Goal: Task Accomplishment & Management: Manage account settings

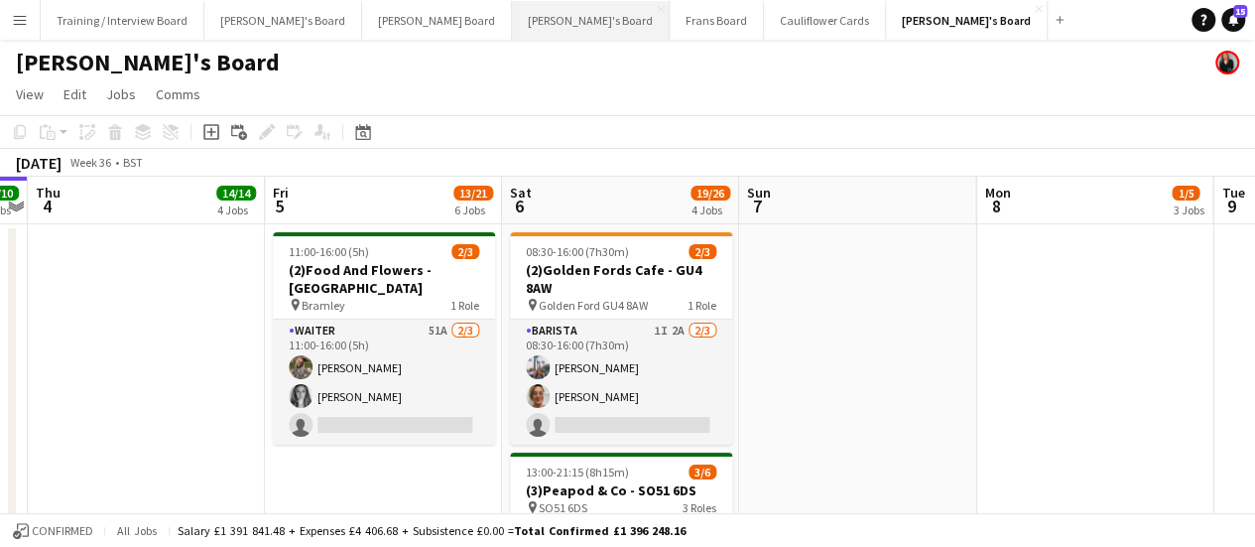
click at [512, 23] on button "[PERSON_NAME]'s Board Close" at bounding box center [591, 20] width 158 height 39
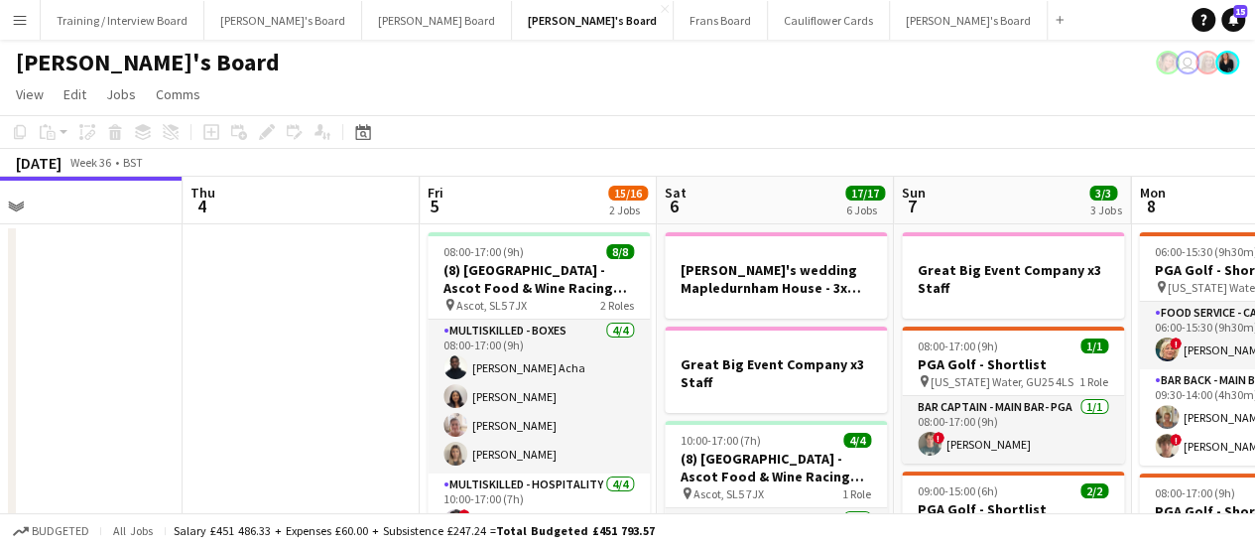
scroll to position [0, 633]
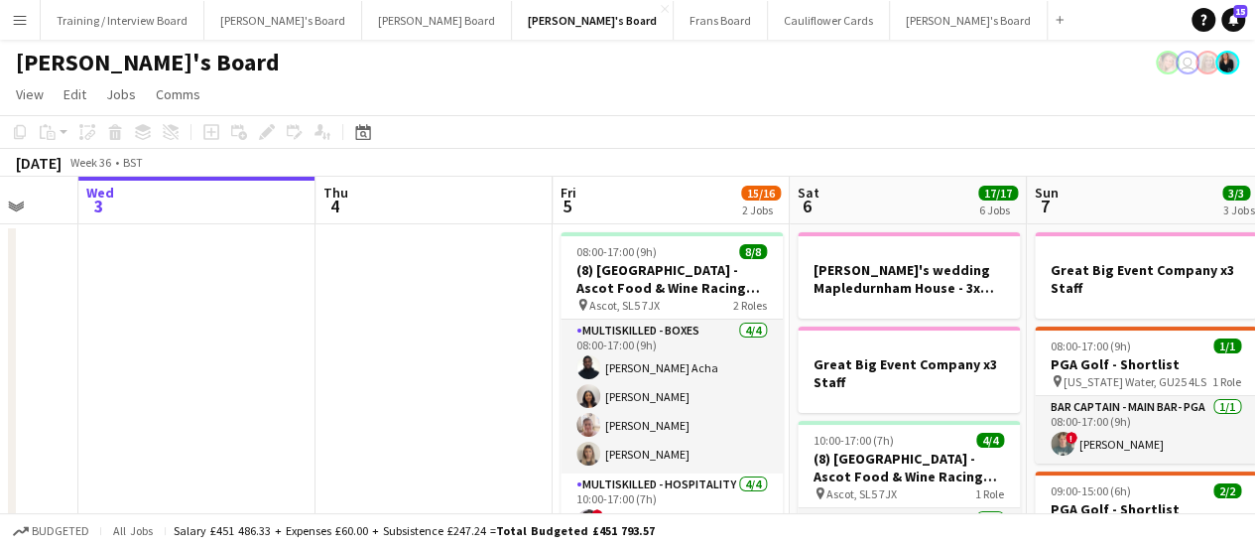
drag, startPoint x: 633, startPoint y: 325, endPoint x: 0, endPoint y: 359, distance: 634.1
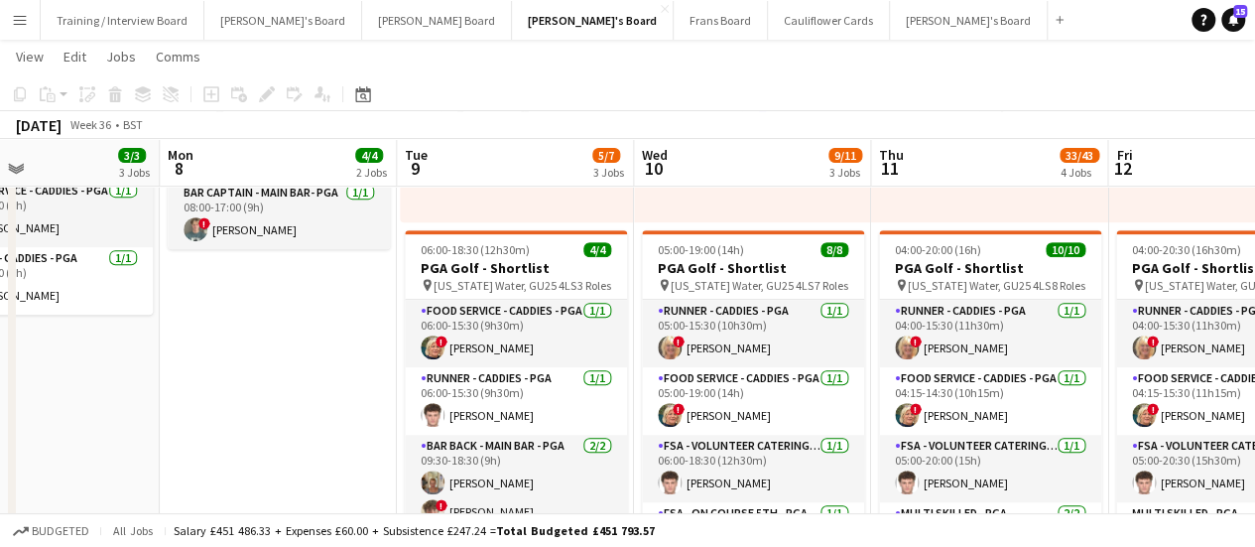
scroll to position [0, 828]
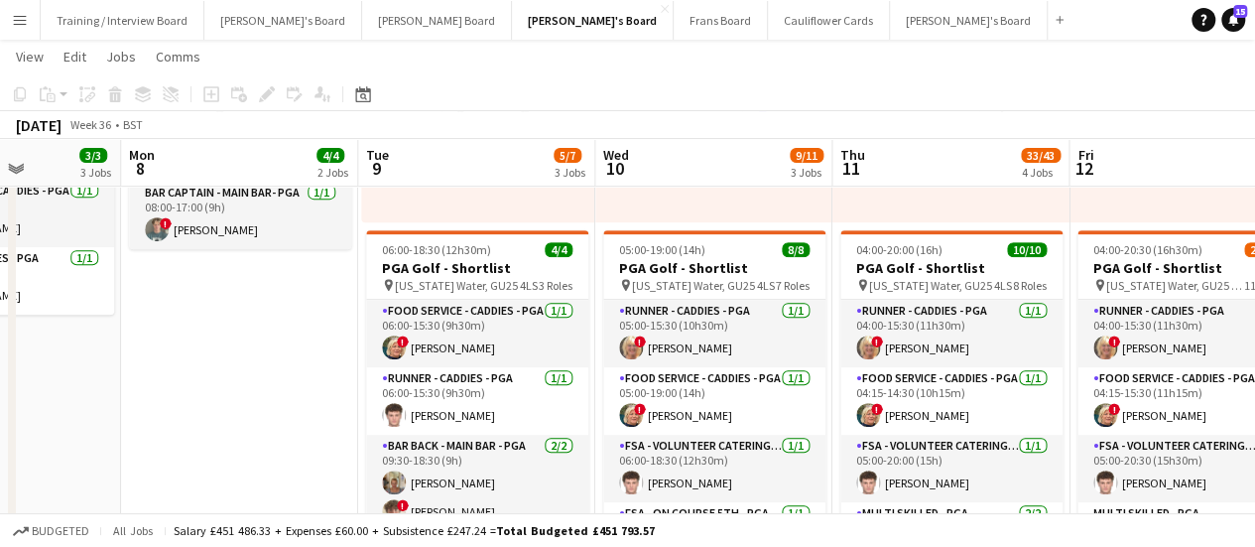
drag, startPoint x: 933, startPoint y: 325, endPoint x: 264, endPoint y: 338, distance: 669.0
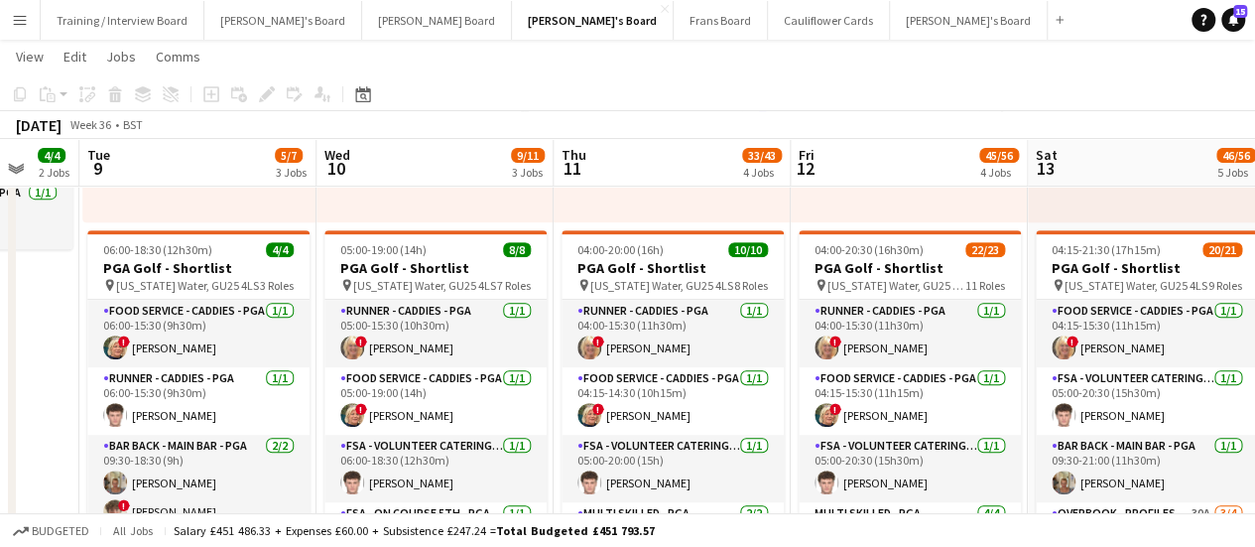
scroll to position [0, 760]
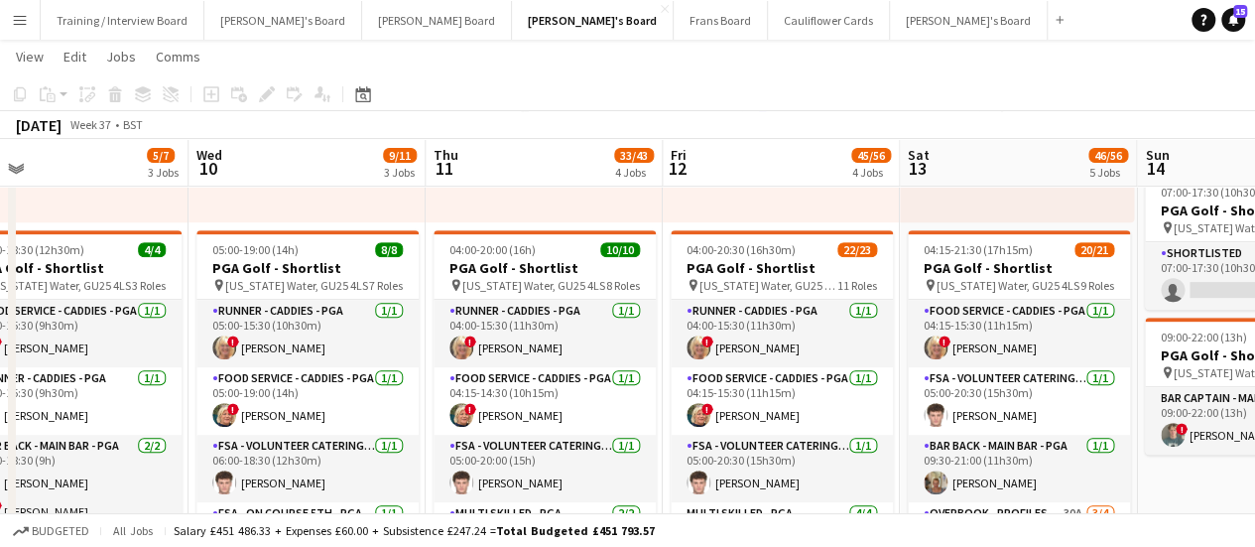
drag, startPoint x: 964, startPoint y: 299, endPoint x: 557, endPoint y: 325, distance: 407.7
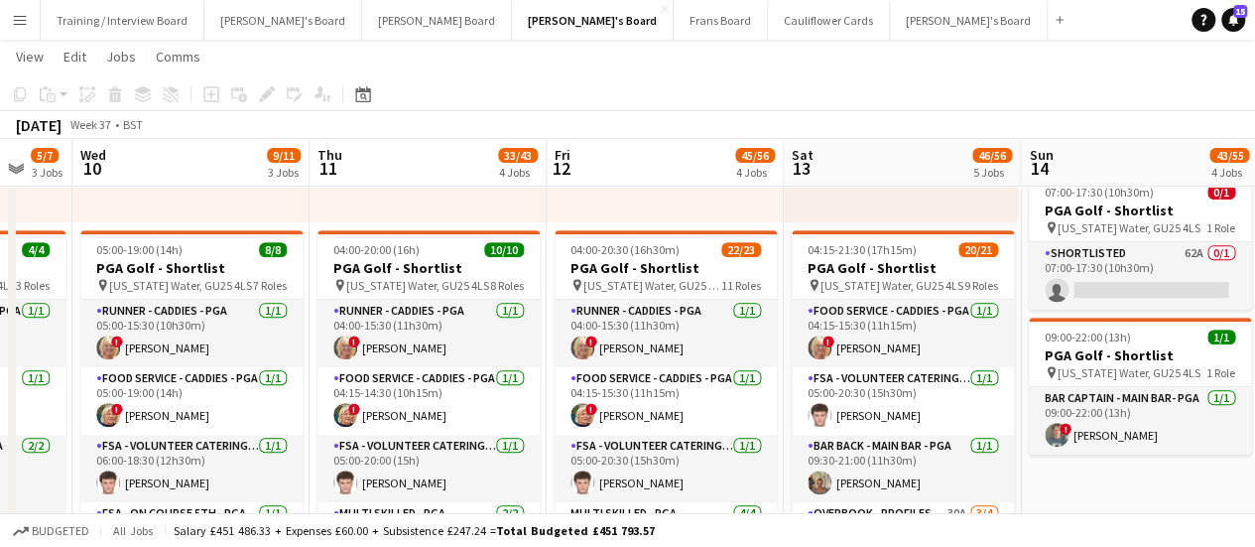
scroll to position [0, 910]
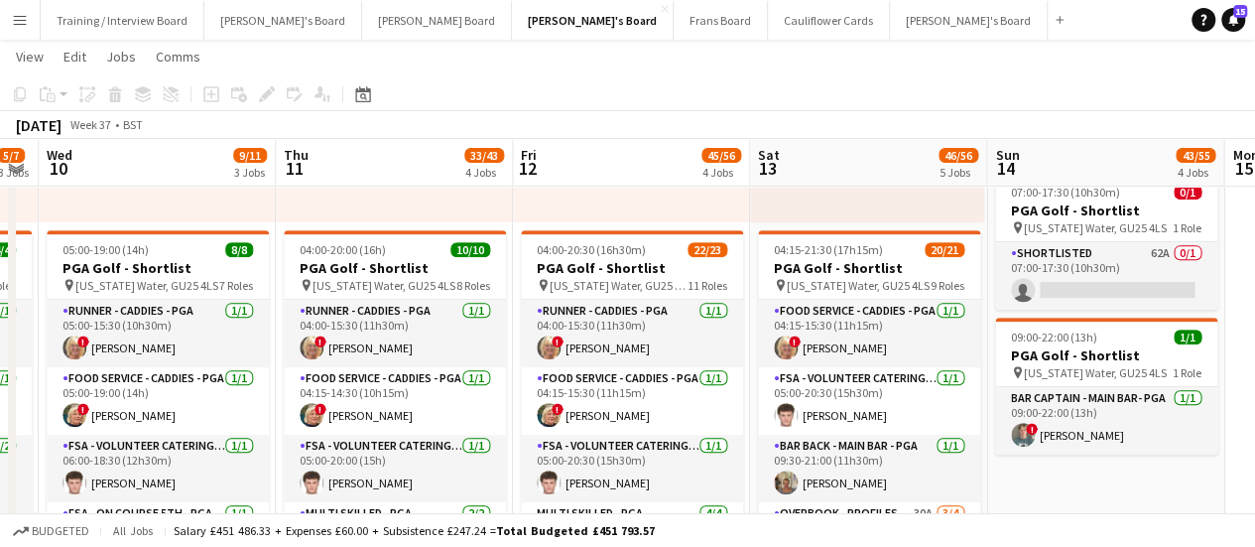
drag, startPoint x: 989, startPoint y: 317, endPoint x: 840, endPoint y: 313, distance: 149.9
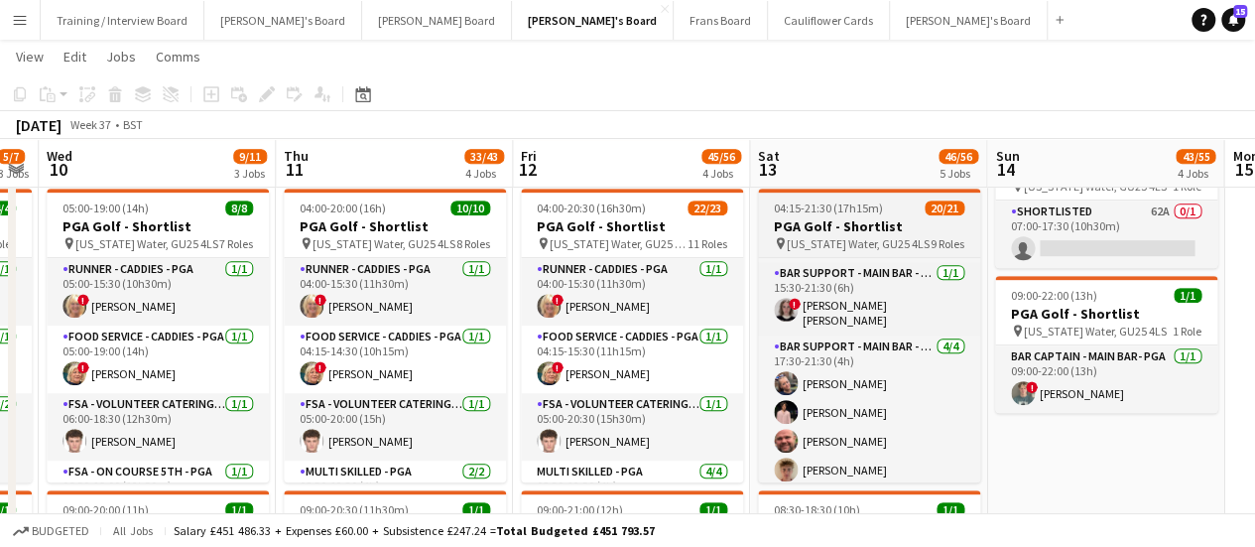
scroll to position [0, 0]
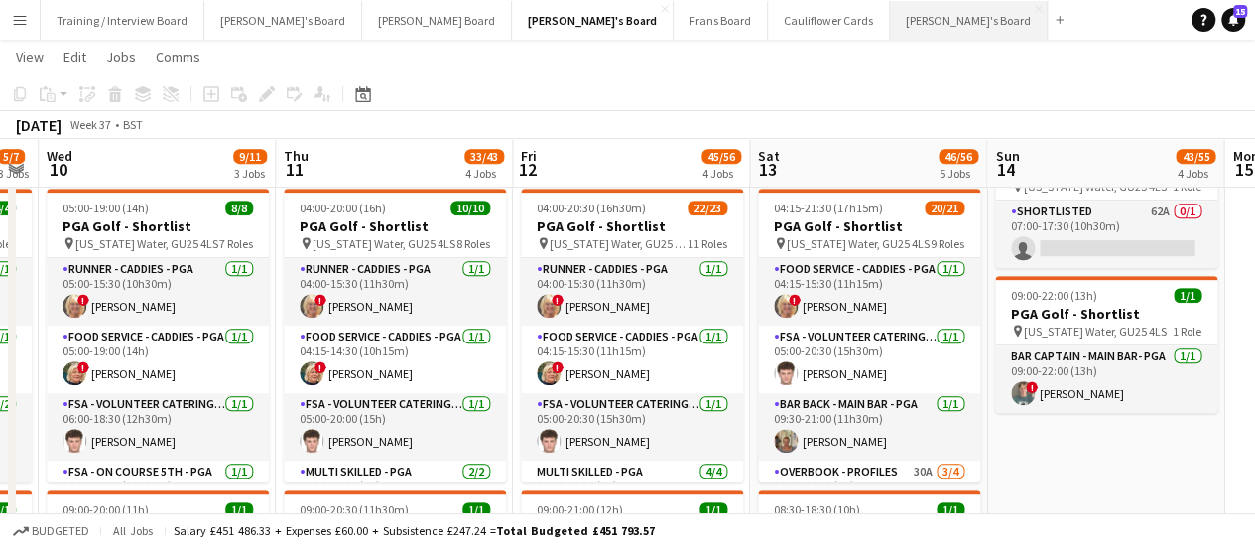
click at [890, 20] on button "[PERSON_NAME]'s Board Close" at bounding box center [969, 20] width 158 height 39
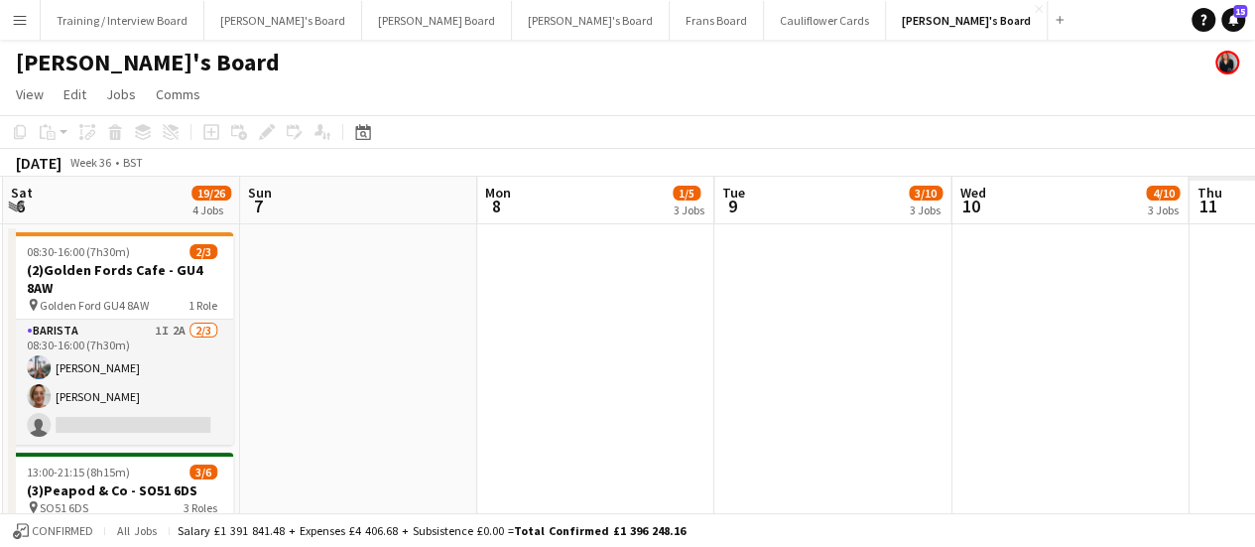
scroll to position [0, 544]
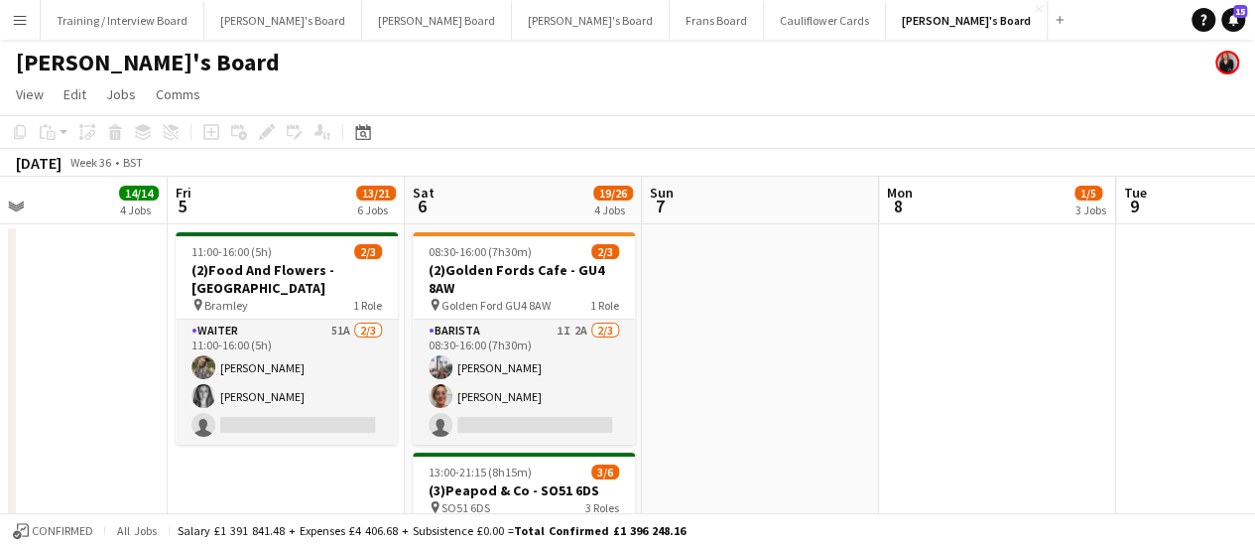
drag, startPoint x: 544, startPoint y: 363, endPoint x: 0, endPoint y: 325, distance: 545.2
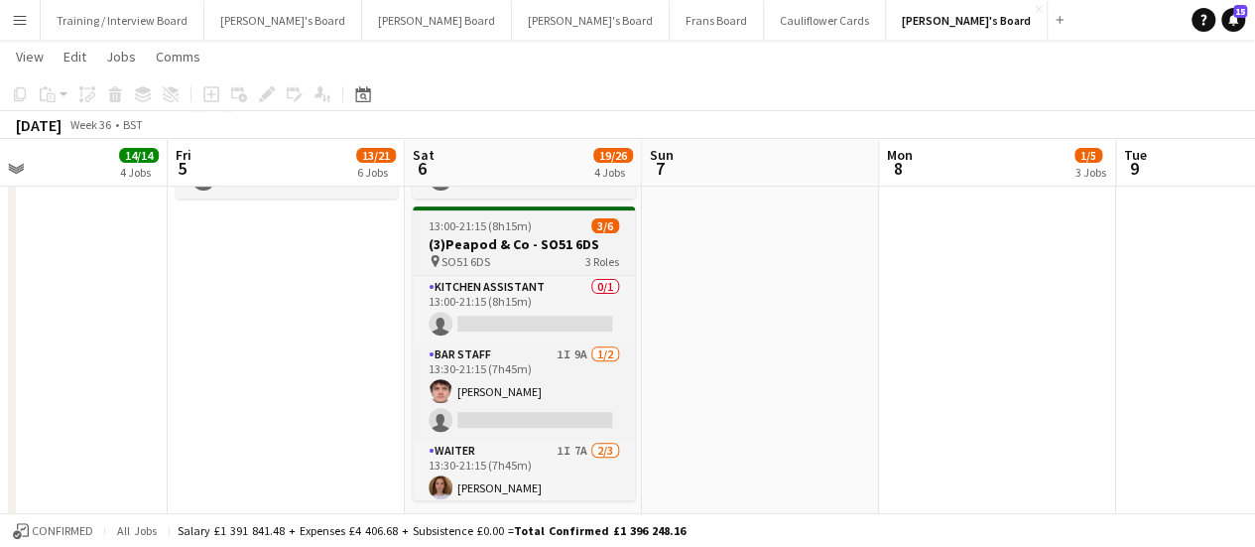
scroll to position [64, 0]
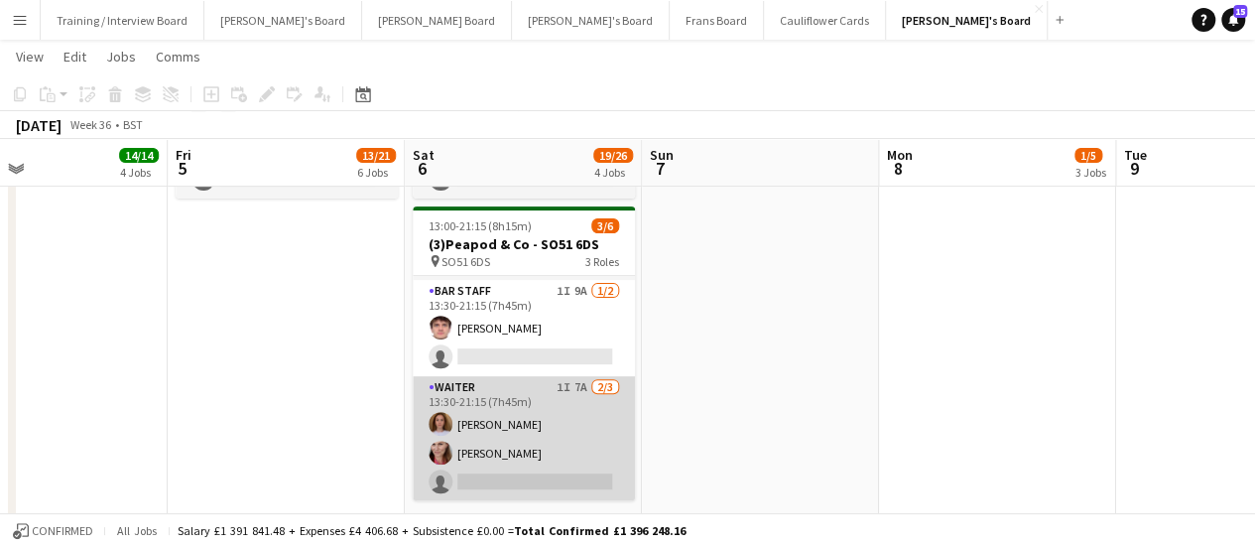
click at [527, 448] on app-card-role "Waiter 1I 7A [DATE] 13:30-21:15 (7h45m) [PERSON_NAME] [PERSON_NAME] single-neut…" at bounding box center [524, 438] width 222 height 125
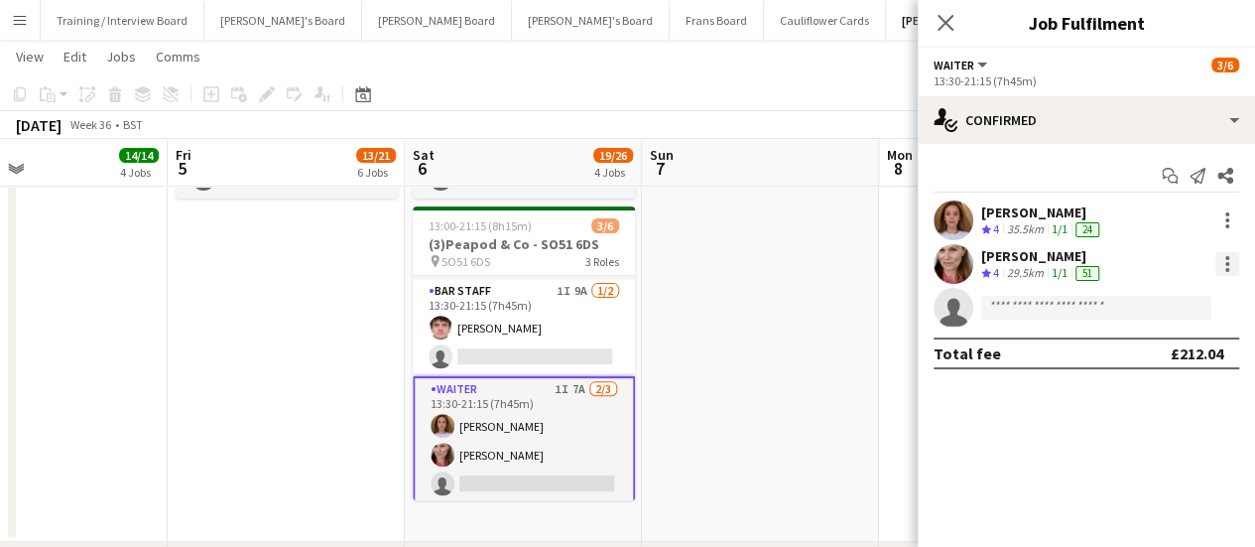
click at [1221, 259] on div at bounding box center [1228, 264] width 24 height 24
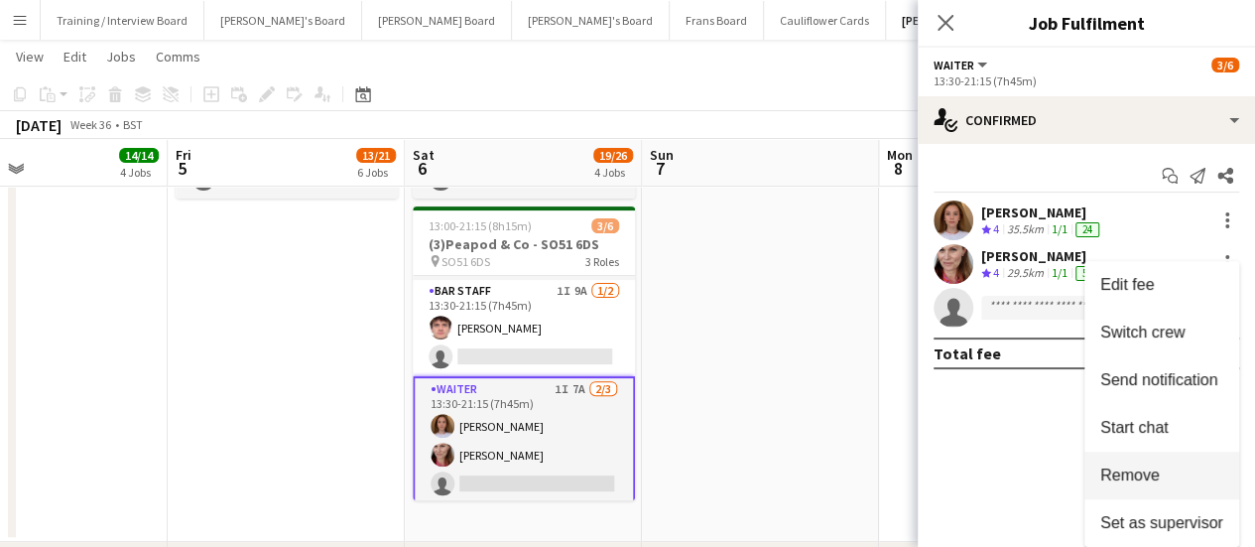
click at [1109, 463] on button "Remove" at bounding box center [1162, 476] width 155 height 48
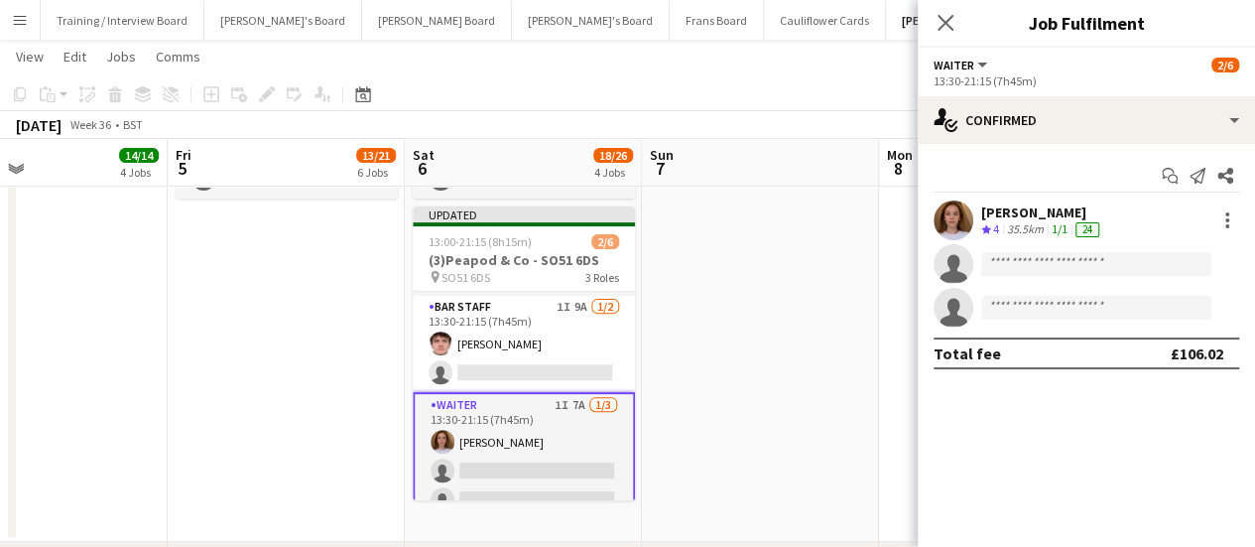
click at [828, 334] on app-date-cell at bounding box center [760, 260] width 237 height 564
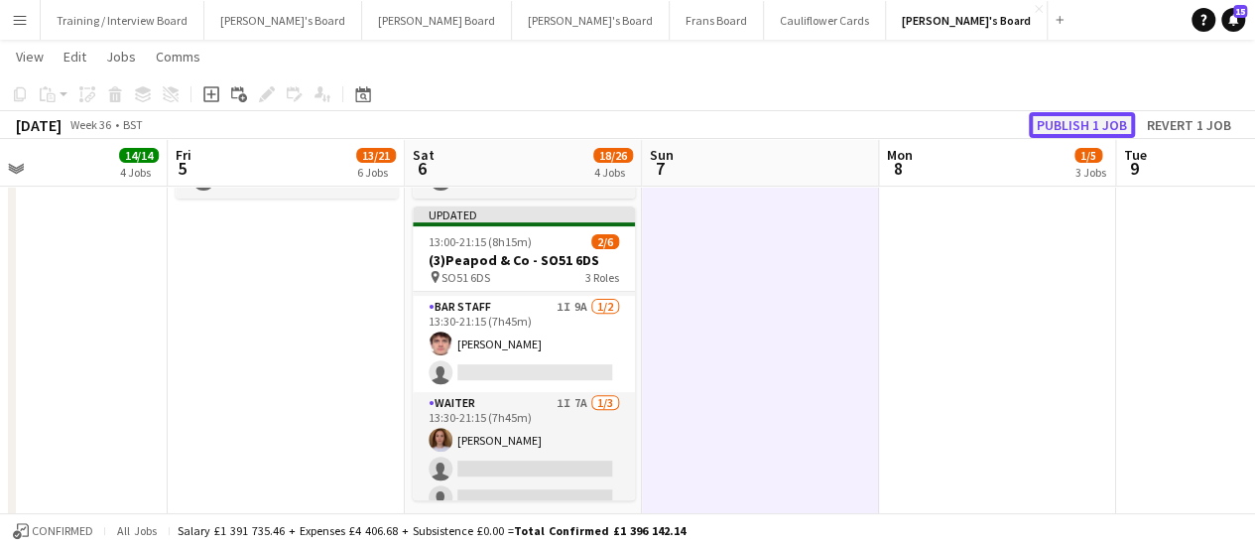
click at [1108, 134] on button "Publish 1 job" at bounding box center [1082, 125] width 106 height 26
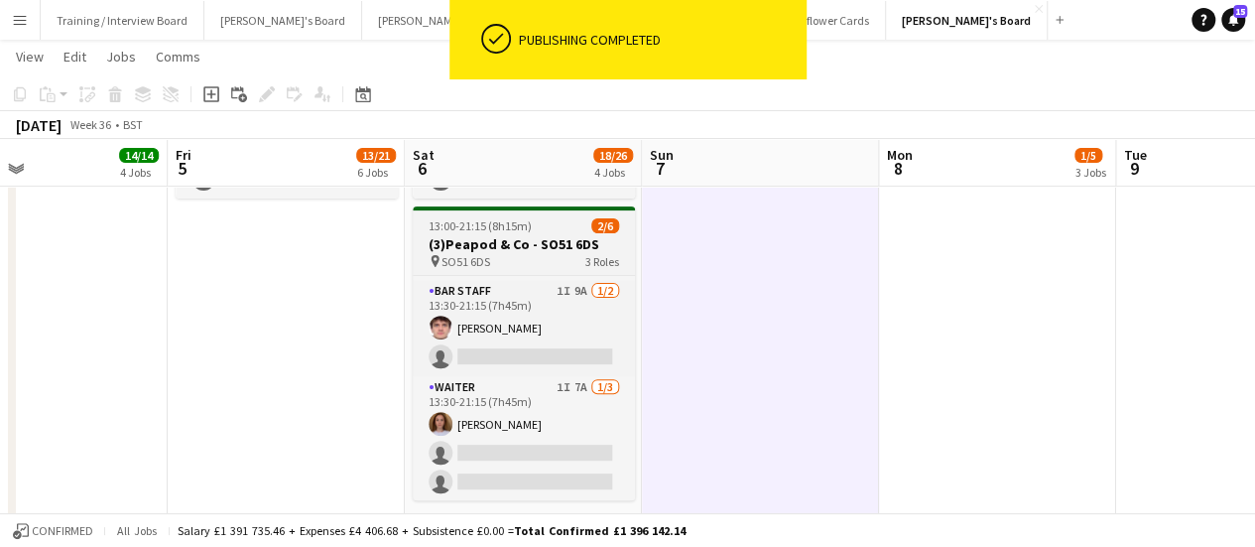
click at [499, 249] on h3 "(3)Peapod & Co - SO51 6DS" at bounding box center [524, 244] width 222 height 18
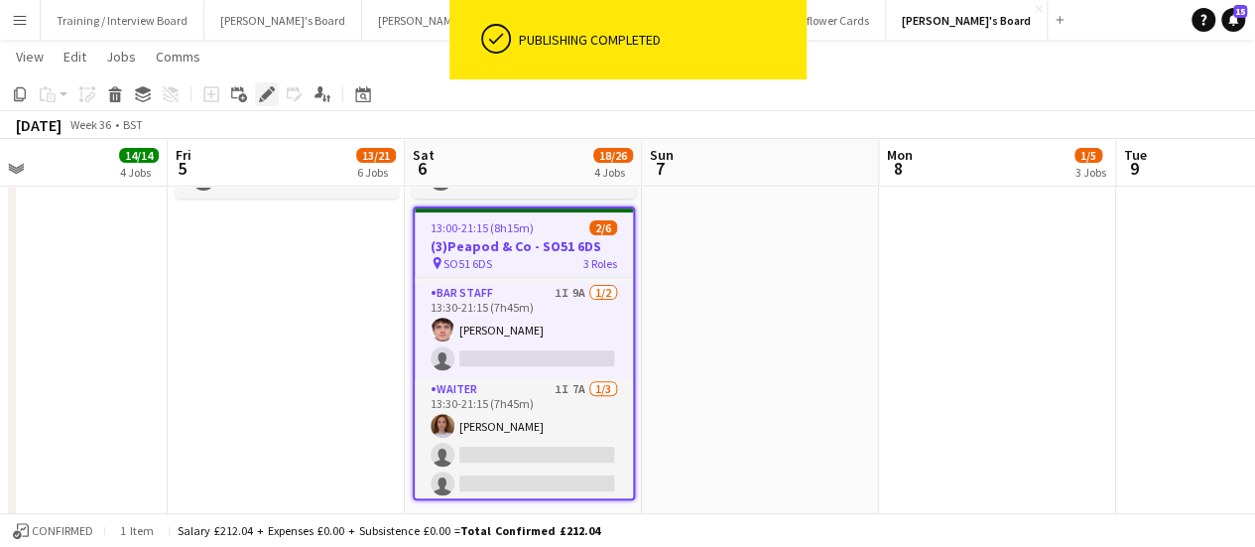
click at [269, 94] on icon at bounding box center [266, 94] width 11 height 11
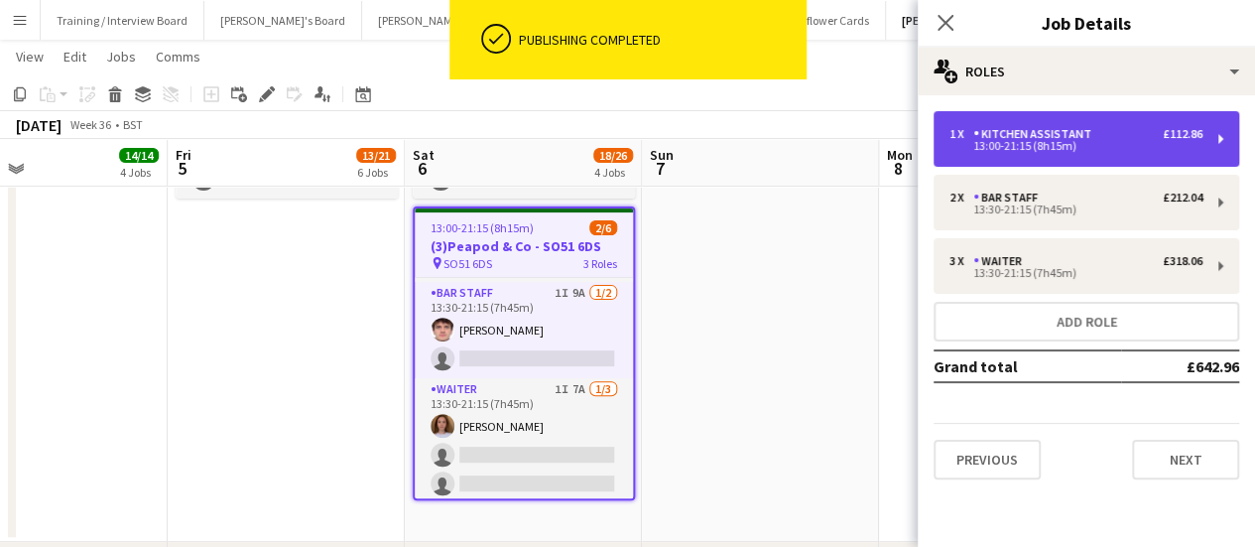
click at [1041, 132] on div "Kitchen Assistant" at bounding box center [1037, 134] width 126 height 14
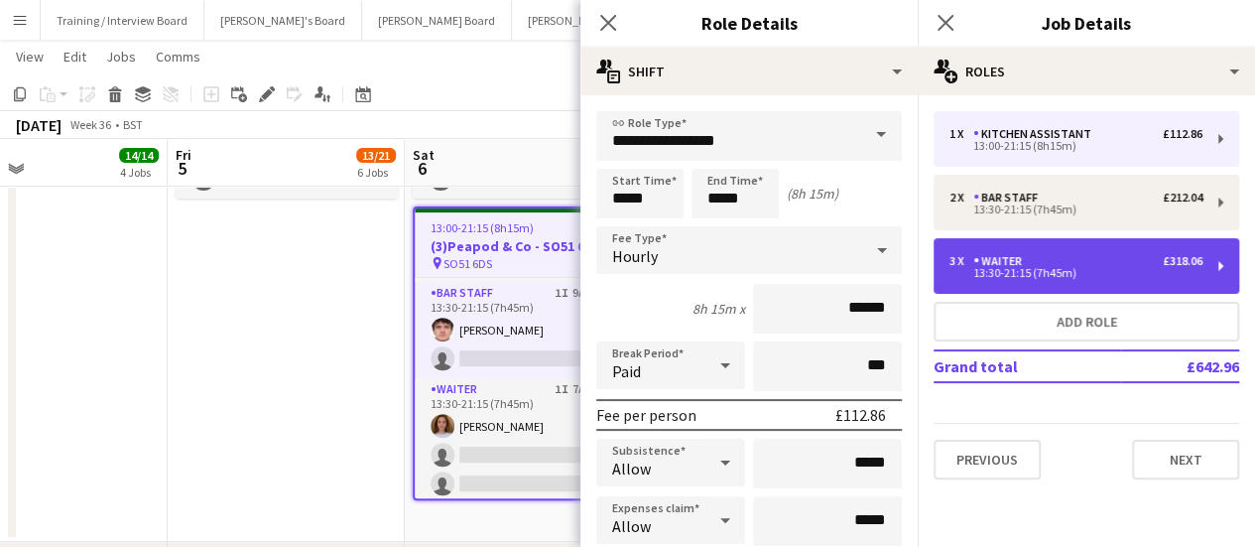
click at [1103, 280] on div "3 x Waiter £318.06 13:30-21:15 (7h45m)" at bounding box center [1087, 266] width 306 height 56
type input "******"
type input "*****"
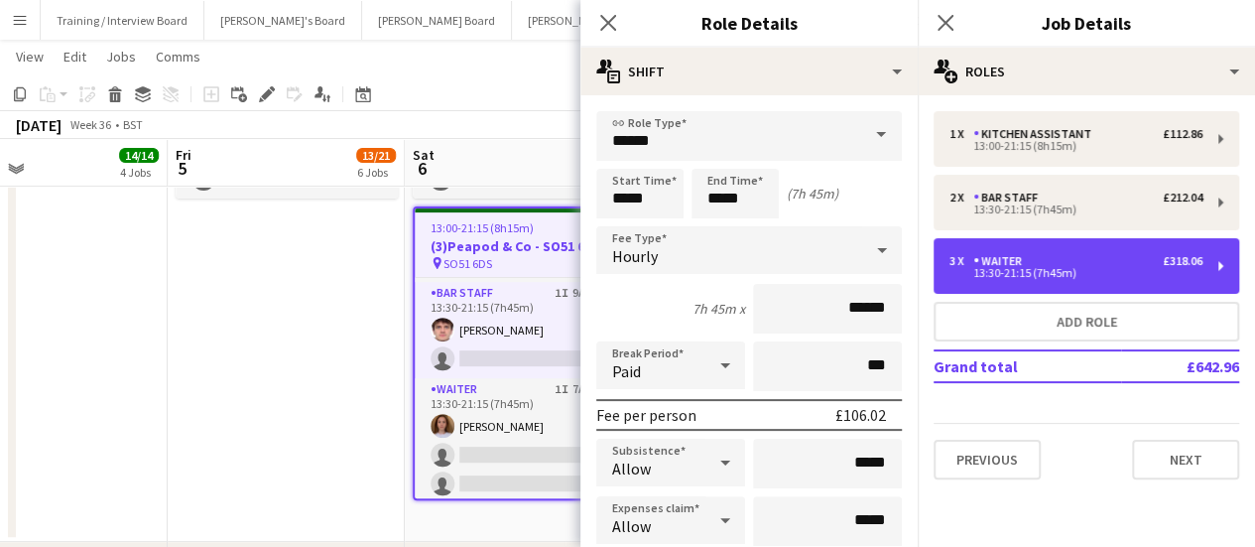
scroll to position [222, 0]
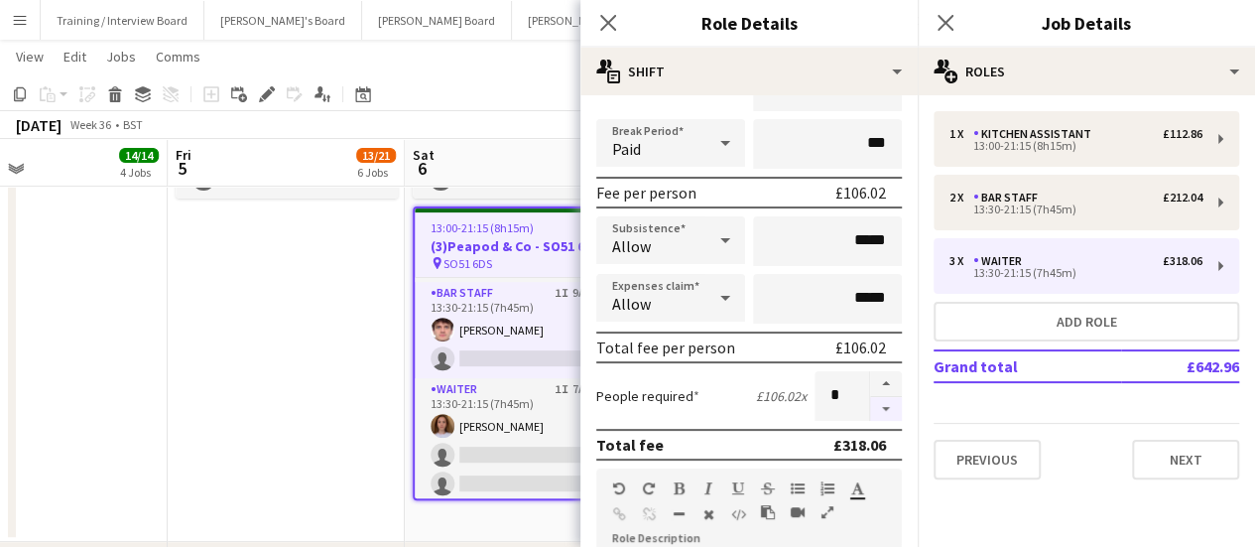
click at [870, 405] on button "button" at bounding box center [886, 409] width 32 height 25
type input "*"
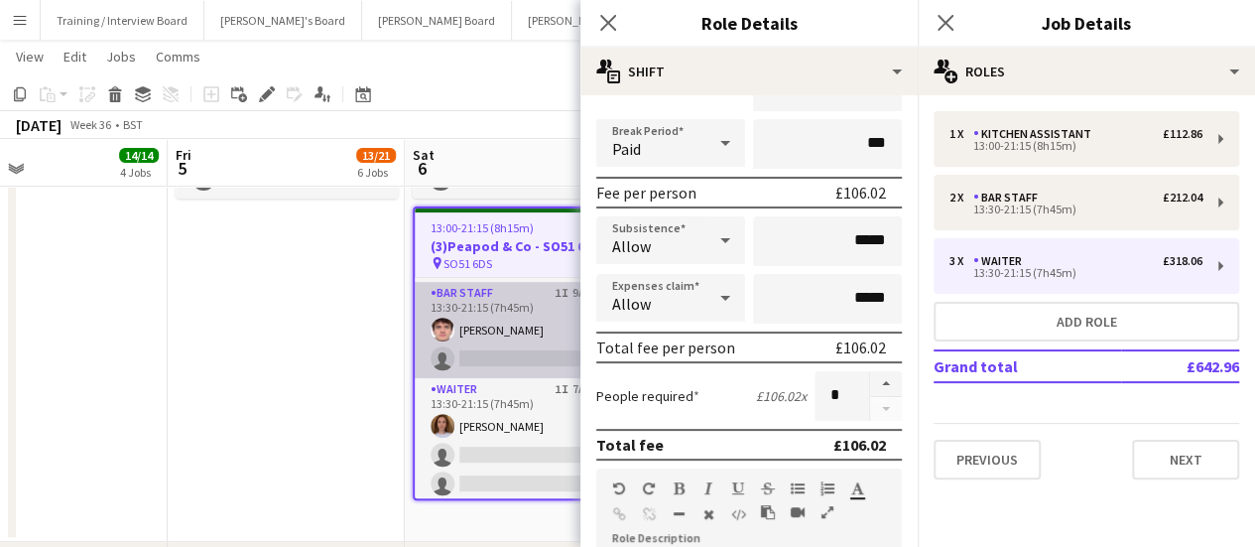
click at [483, 328] on app-card-role "BAR STAFF 1I 9A [DATE] 13:30-21:15 (7h45m) [PERSON_NAME] single-neutral-actions" at bounding box center [524, 330] width 218 height 96
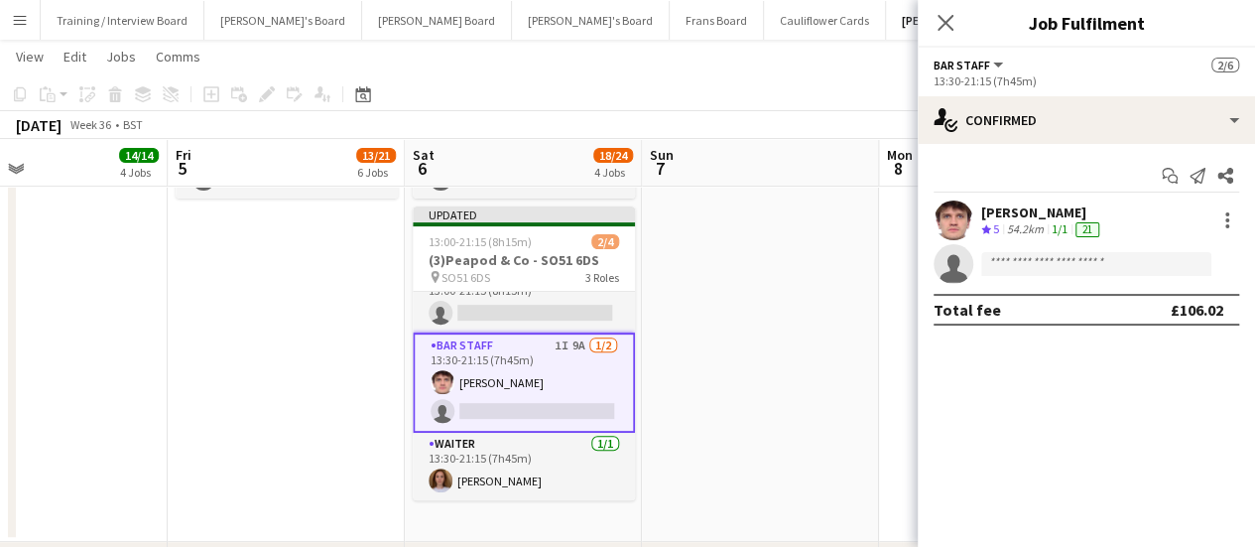
scroll to position [26, 0]
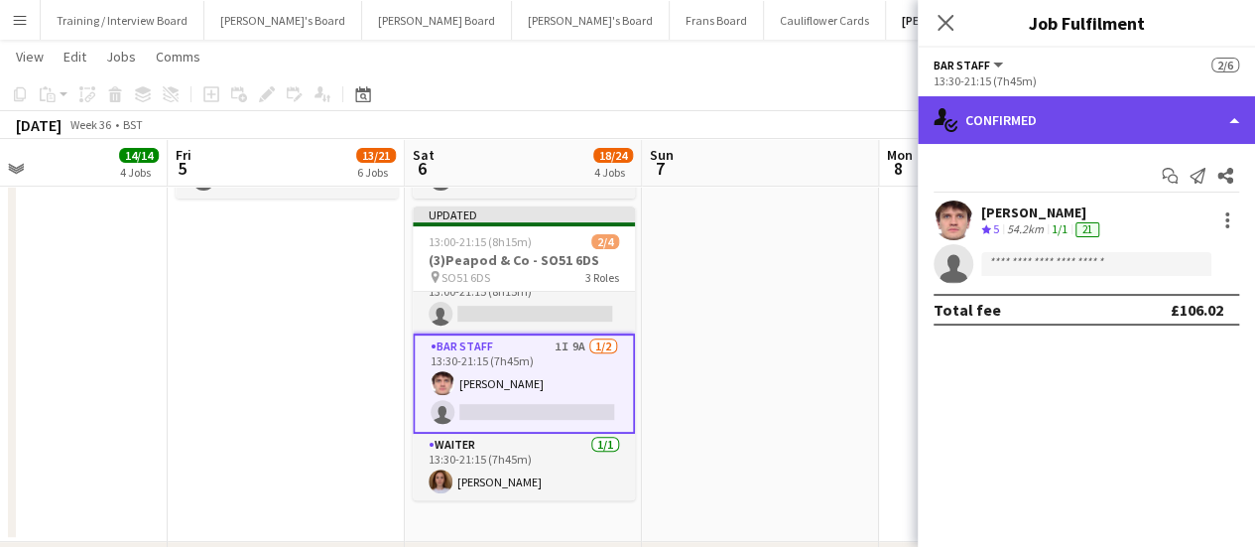
click at [1115, 132] on div "single-neutral-actions-check-2 Confirmed" at bounding box center [1086, 120] width 337 height 48
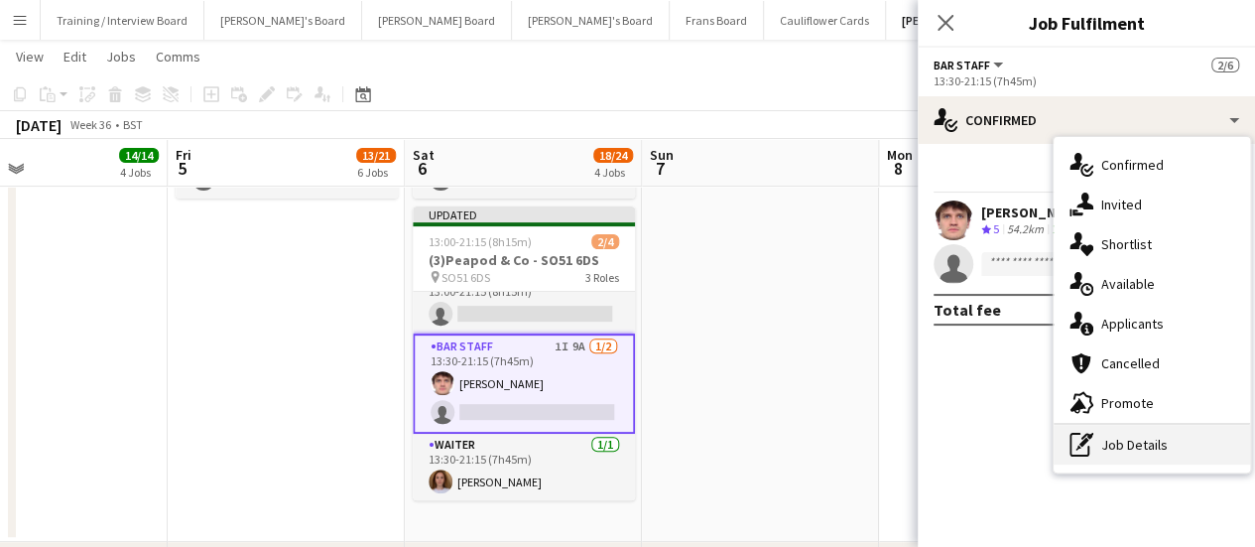
click at [1129, 430] on div "pen-write Job Details" at bounding box center [1152, 445] width 197 height 40
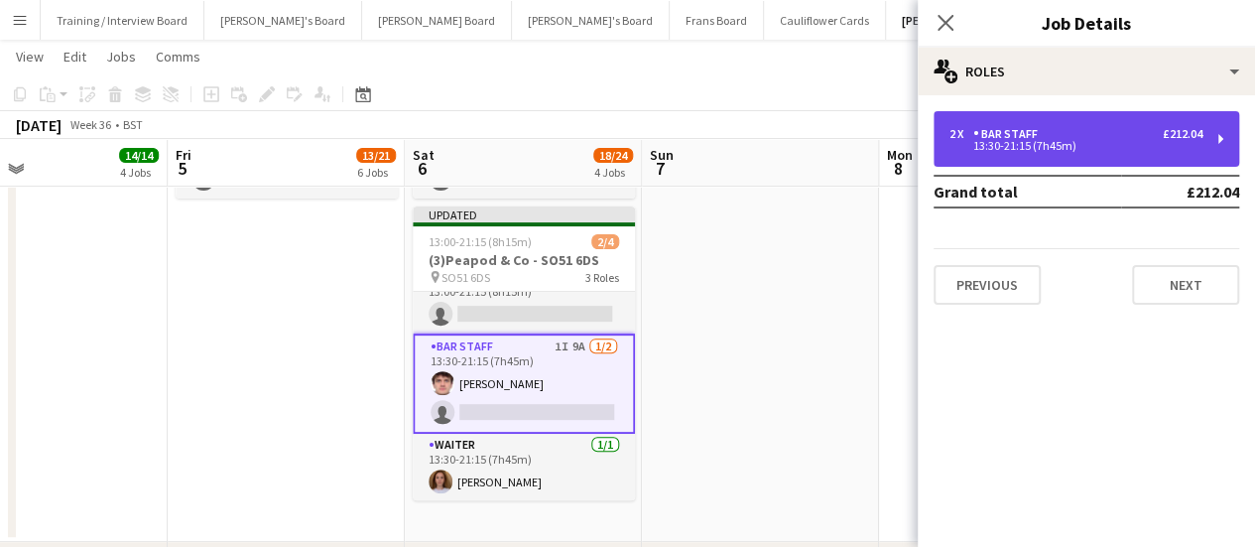
click at [1068, 128] on div "2 x BAR STAFF £212.04" at bounding box center [1076, 134] width 253 height 14
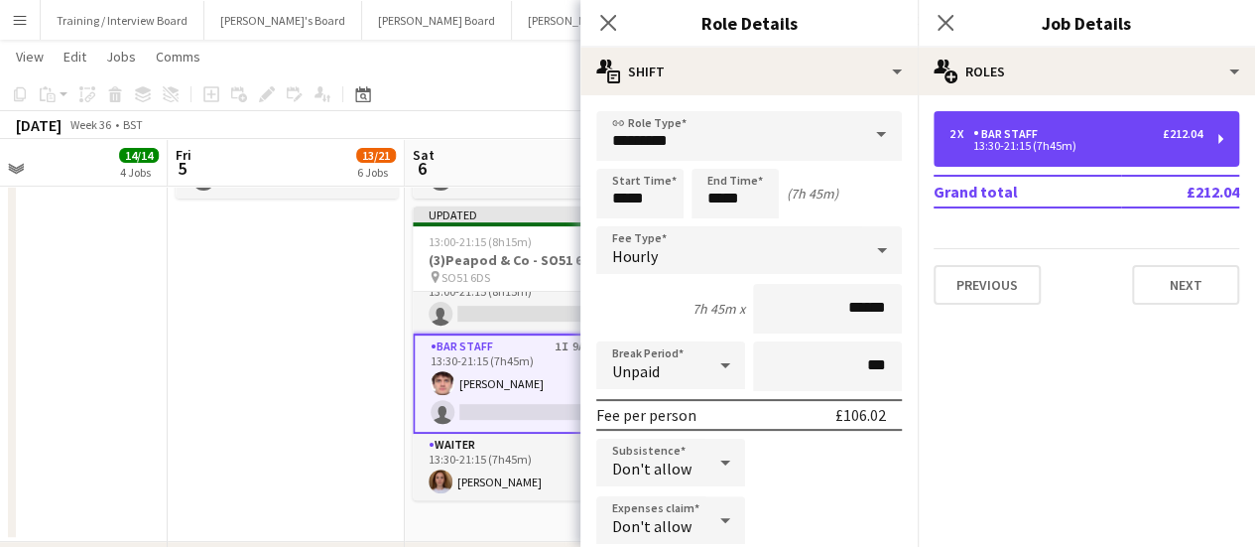
scroll to position [322, 0]
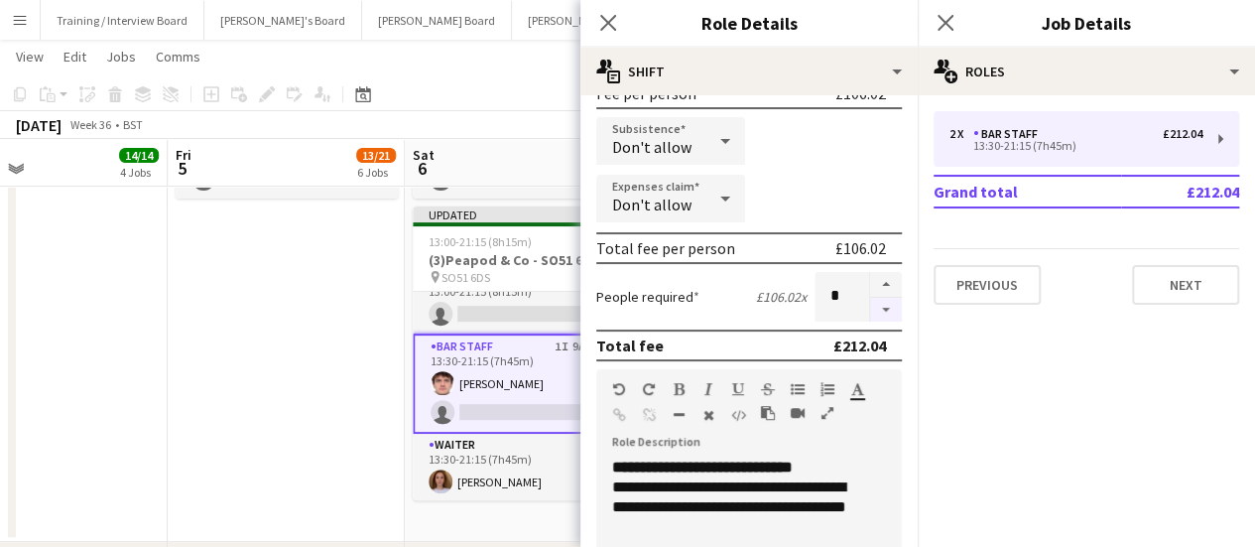
click at [877, 313] on button "button" at bounding box center [886, 310] width 32 height 25
type input "*"
click at [296, 299] on app-date-cell "11:00-16:00 (5h) 2/3 (2)Food And Flowers - Bramley pin Bramley 1 Role Waiter 51…" at bounding box center [286, 260] width 237 height 564
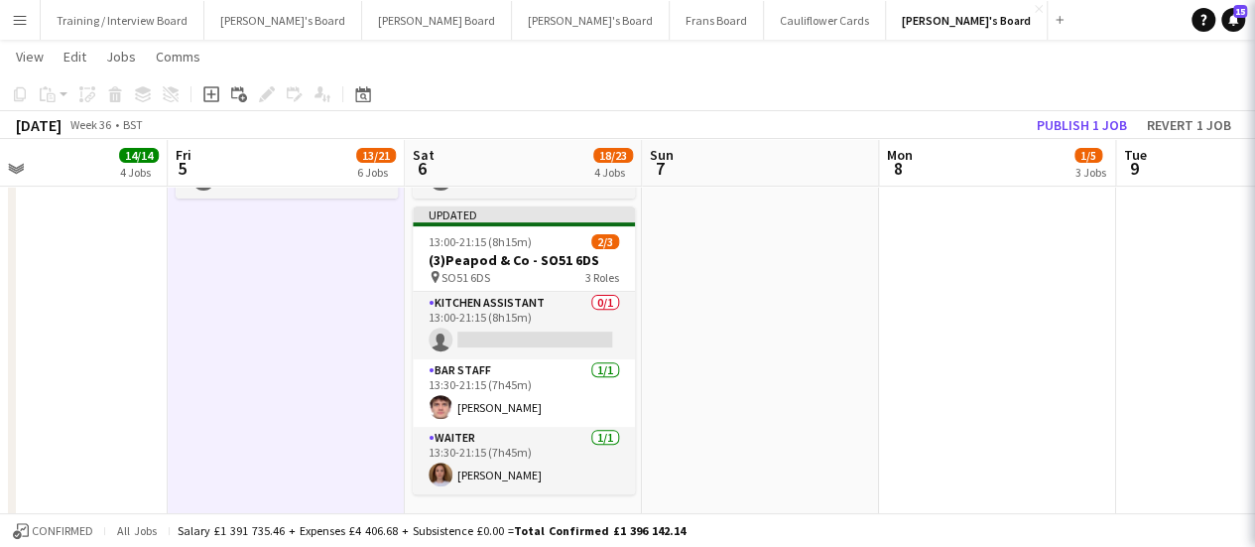
scroll to position [0, 0]
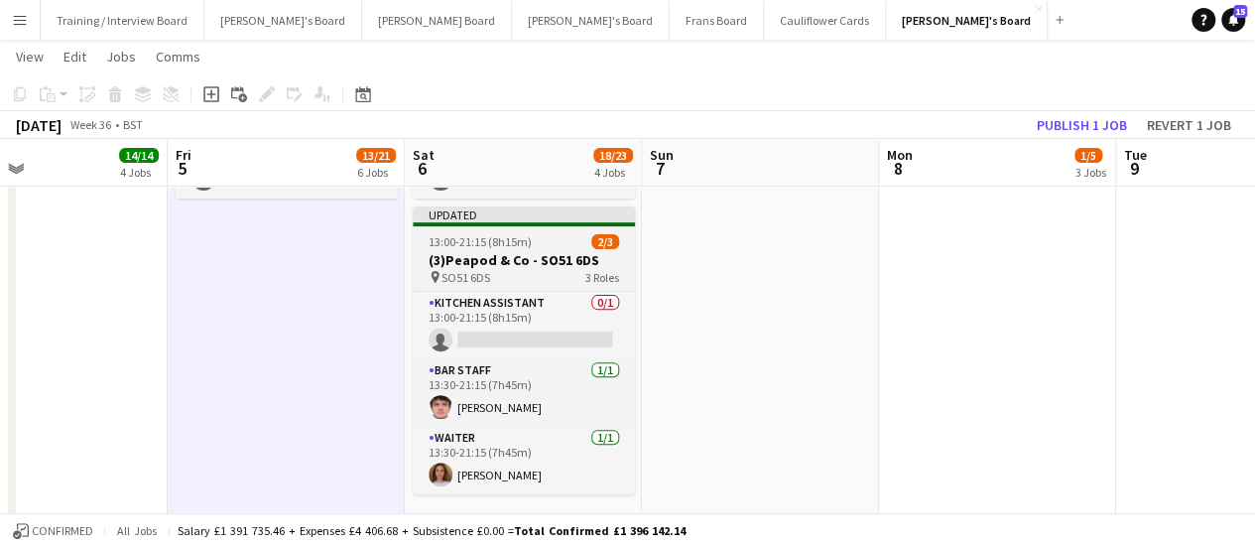
click at [530, 251] on h3 "(3)Peapod & Co - SO51 6DS" at bounding box center [524, 260] width 222 height 18
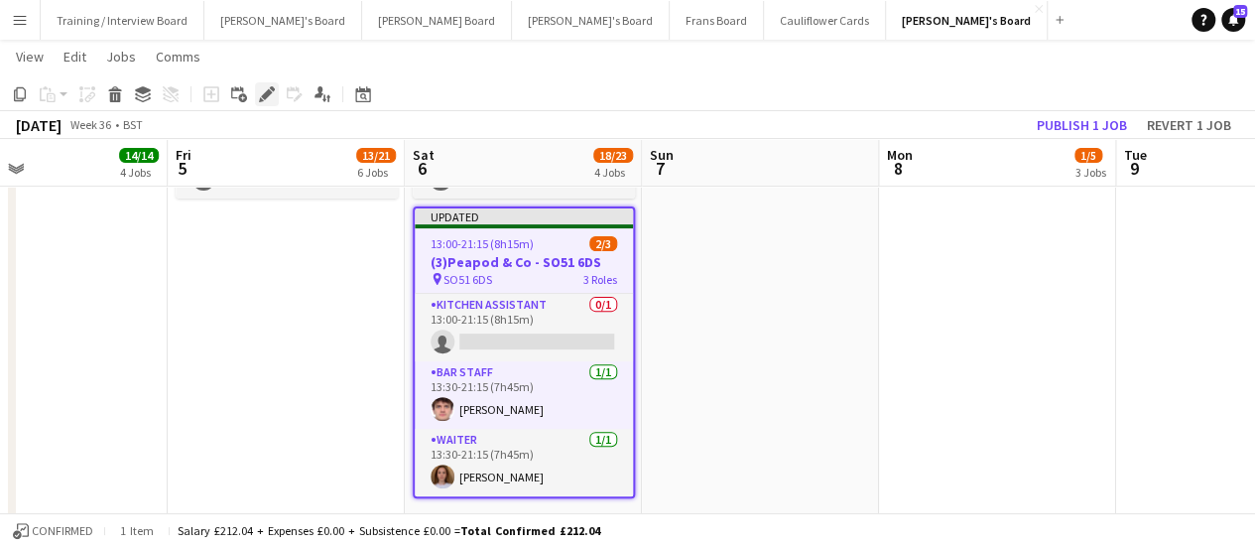
click at [266, 90] on icon "Edit" at bounding box center [267, 94] width 16 height 16
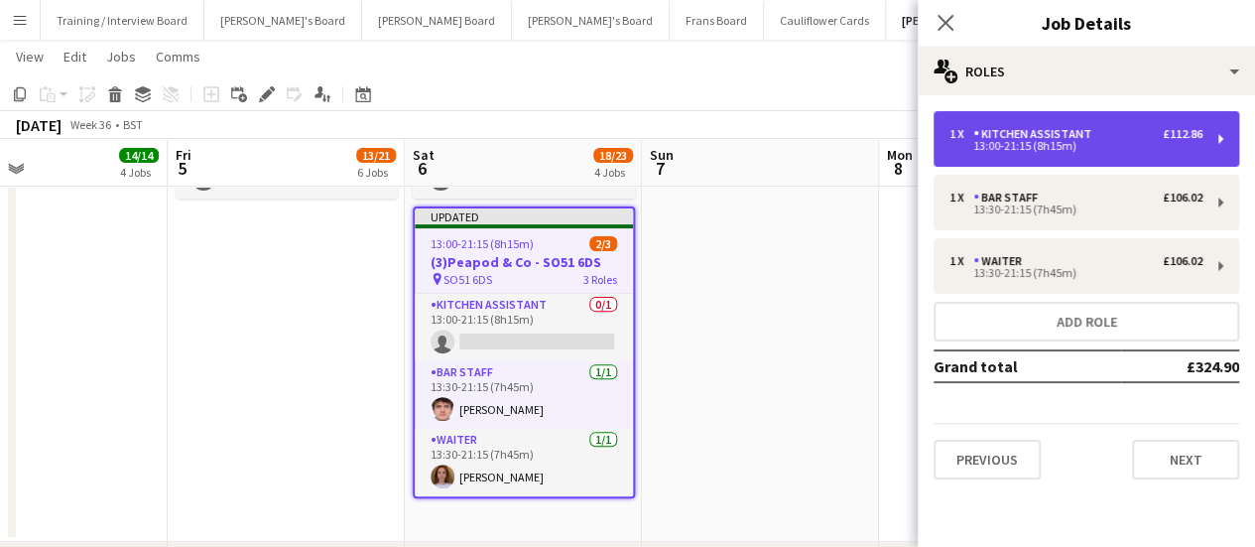
click at [1008, 147] on div "13:00-21:15 (8h15m)" at bounding box center [1076, 146] width 253 height 10
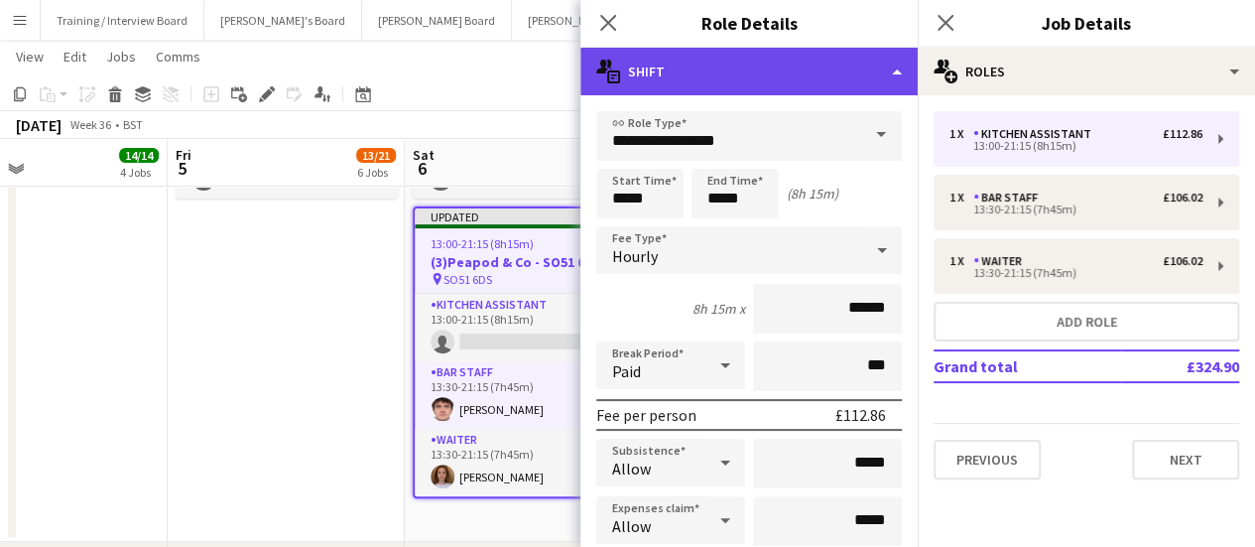
click at [746, 73] on div "multiple-actions-text Shift" at bounding box center [749, 72] width 337 height 48
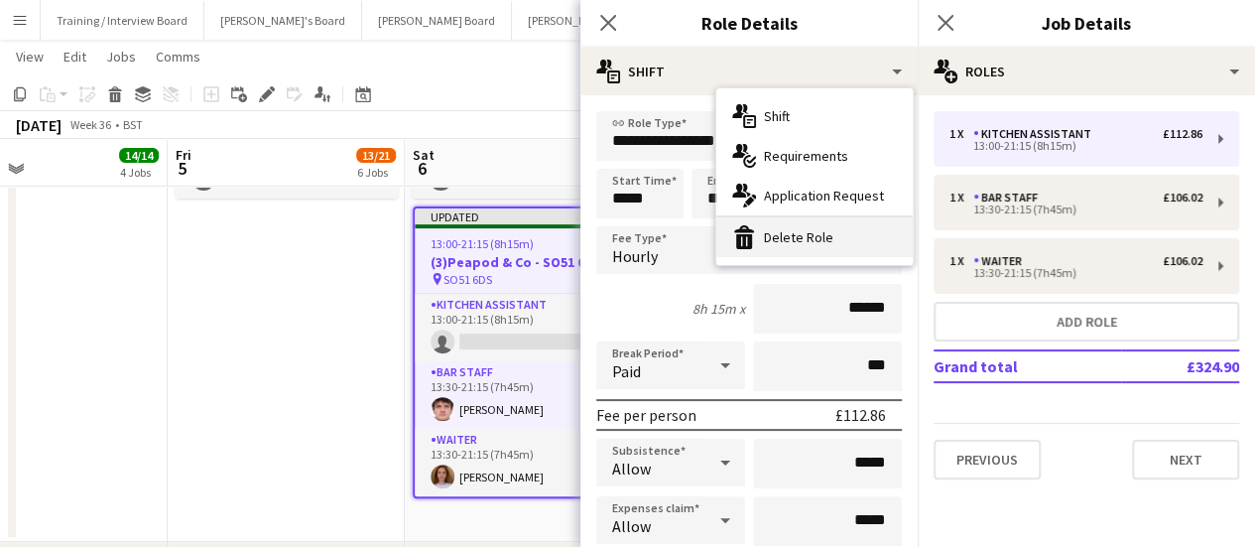
click at [794, 227] on div "bin-2 Delete Role" at bounding box center [815, 237] width 197 height 40
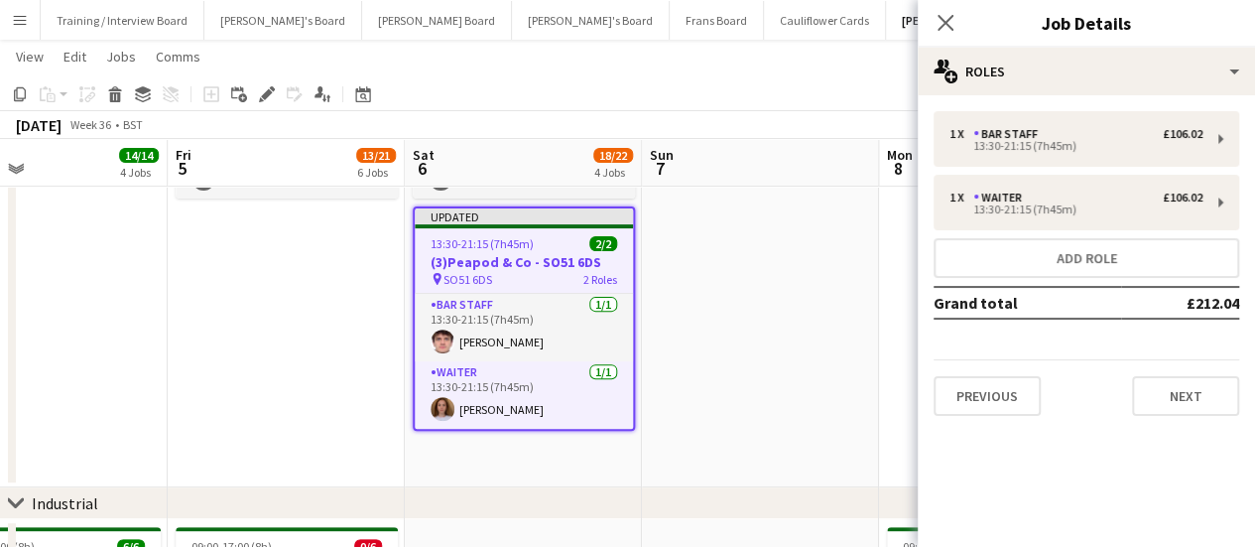
click at [340, 292] on app-date-cell "11:00-16:00 (5h) 2/3 (2)Food And Flowers - Bramley pin Bramley 1 Role Waiter 51…" at bounding box center [286, 232] width 237 height 509
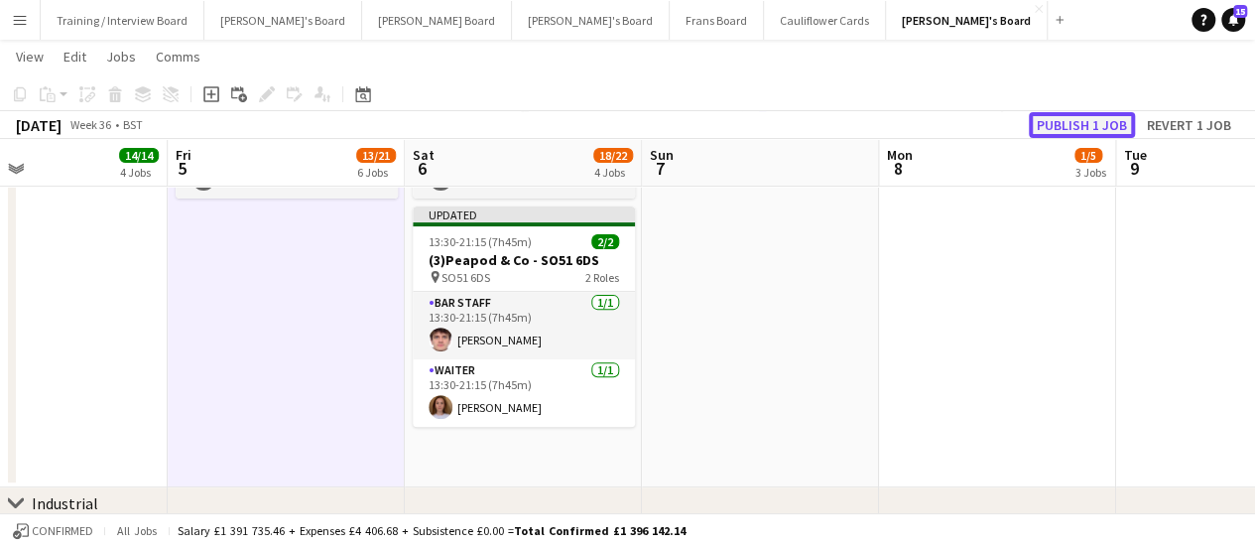
click at [1099, 124] on button "Publish 1 job" at bounding box center [1082, 125] width 106 height 26
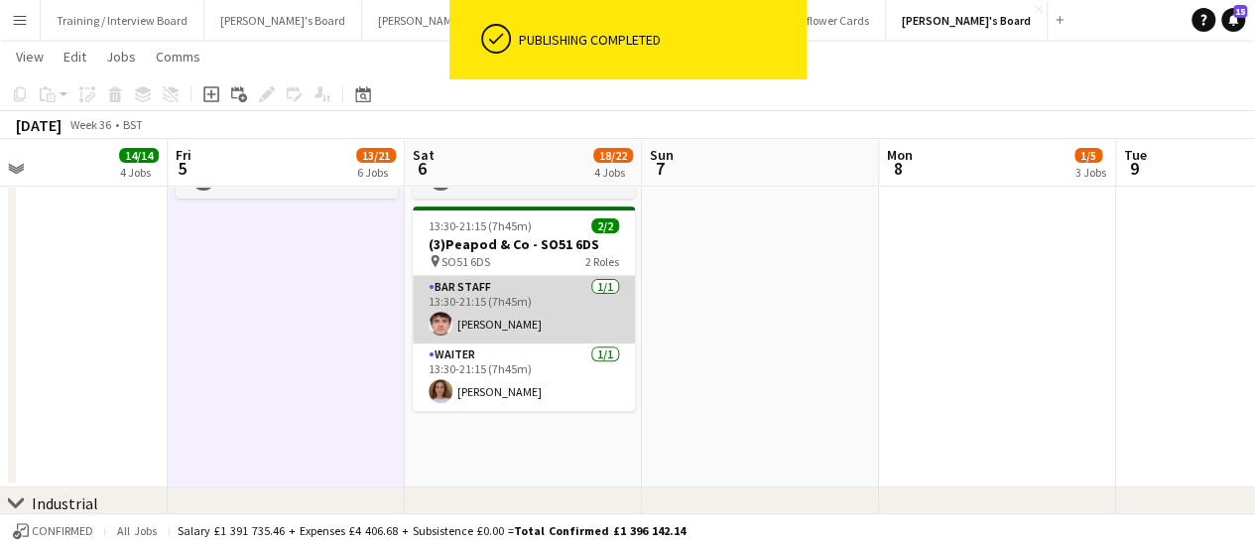
click at [470, 319] on app-card-role "BAR STAFF [DATE] 13:30-21:15 (7h45m) [PERSON_NAME]" at bounding box center [524, 309] width 222 height 67
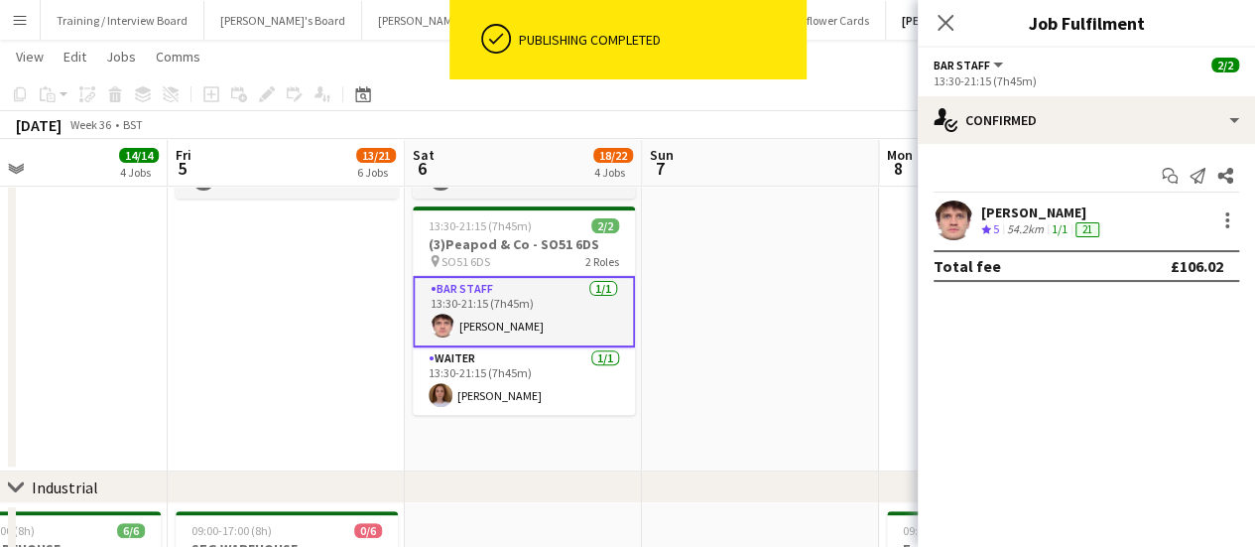
click at [1009, 223] on div "54.2km" at bounding box center [1025, 229] width 45 height 17
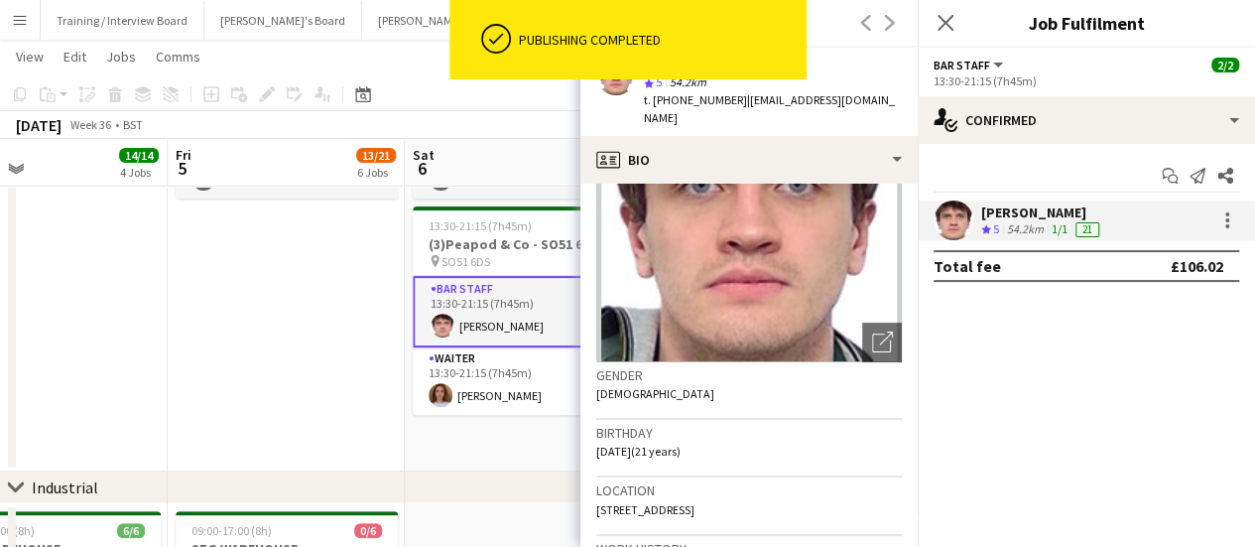
scroll to position [147, 0]
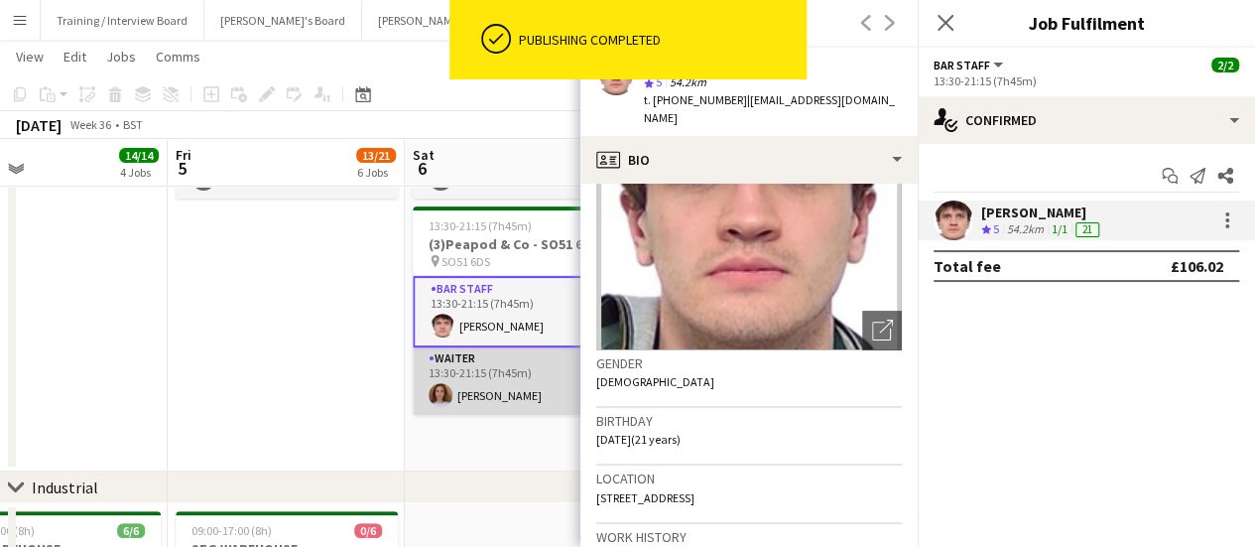
click at [515, 401] on app-card-role "Waiter [DATE] 13:30-21:15 (7h45m) [PERSON_NAME]" at bounding box center [524, 380] width 222 height 67
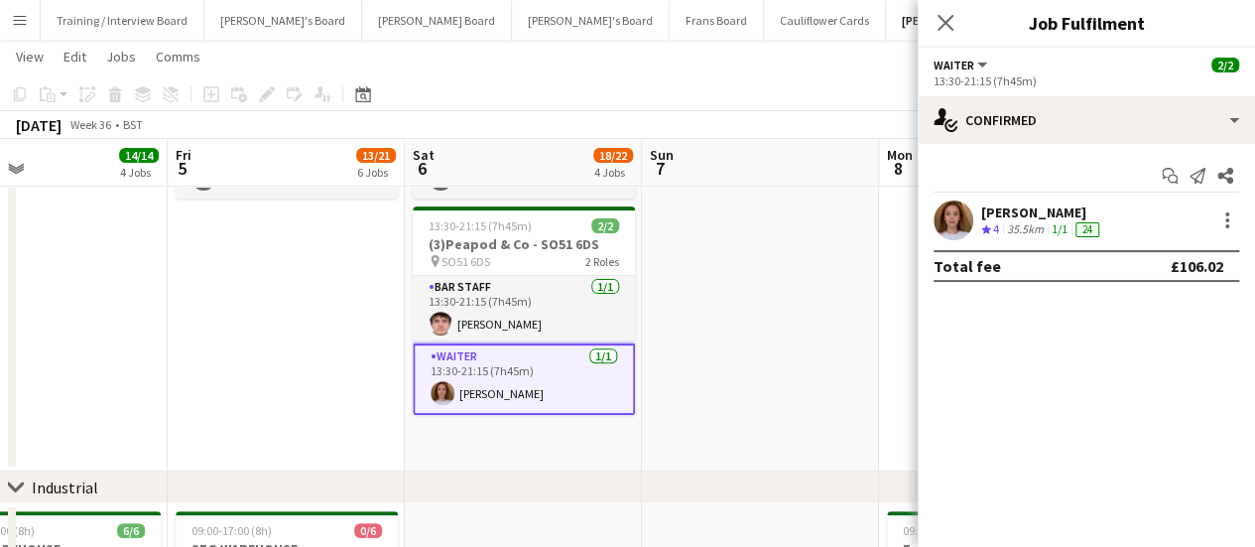
click at [1014, 229] on div "35.5km" at bounding box center [1025, 229] width 45 height 17
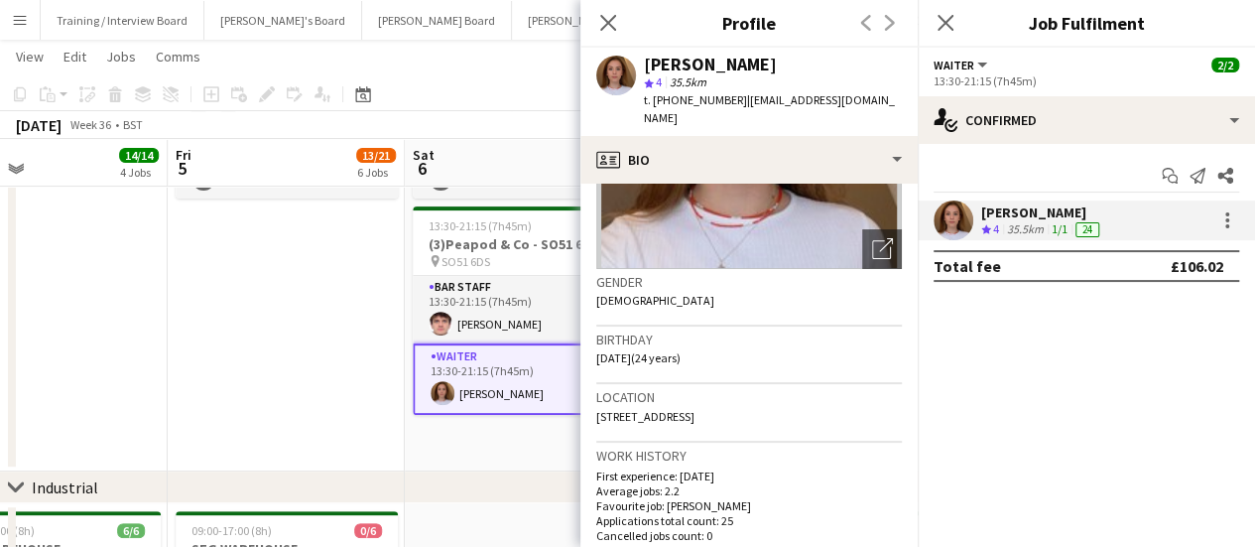
scroll to position [232, 0]
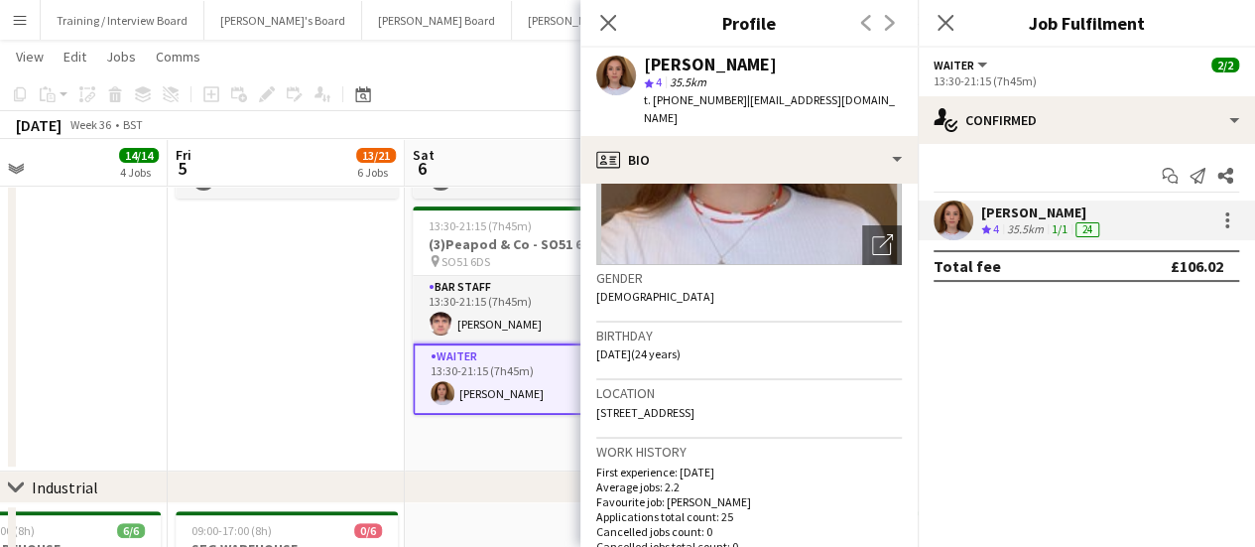
click at [294, 334] on app-date-cell "11:00-16:00 (5h) 2/3 (2)Food And Flowers - Bramley pin Bramley 1 Role Waiter 51…" at bounding box center [286, 224] width 237 height 493
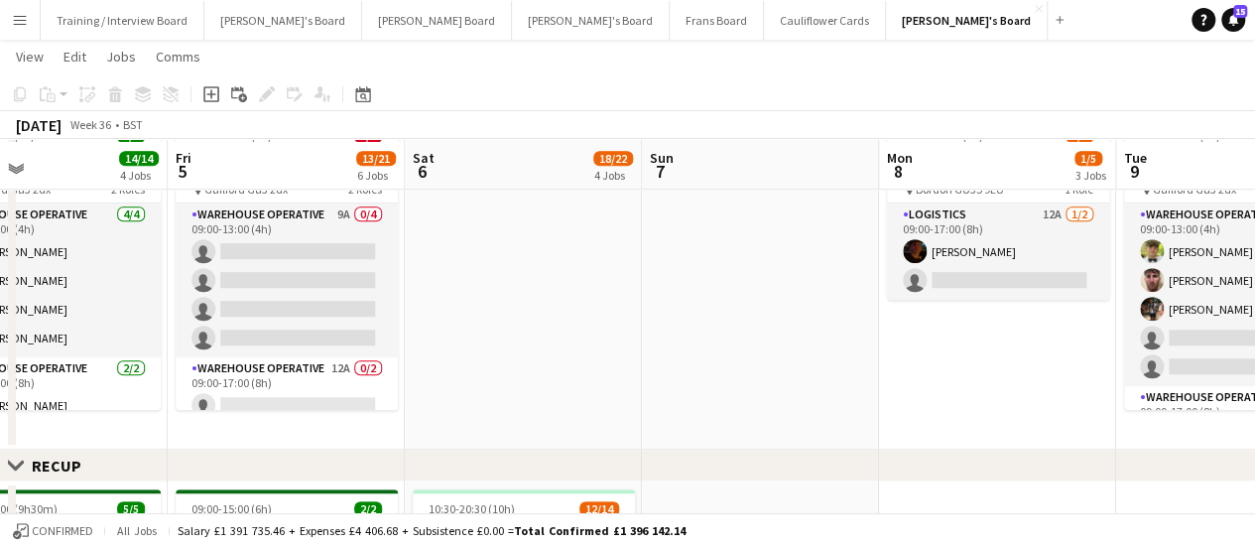
scroll to position [642, 0]
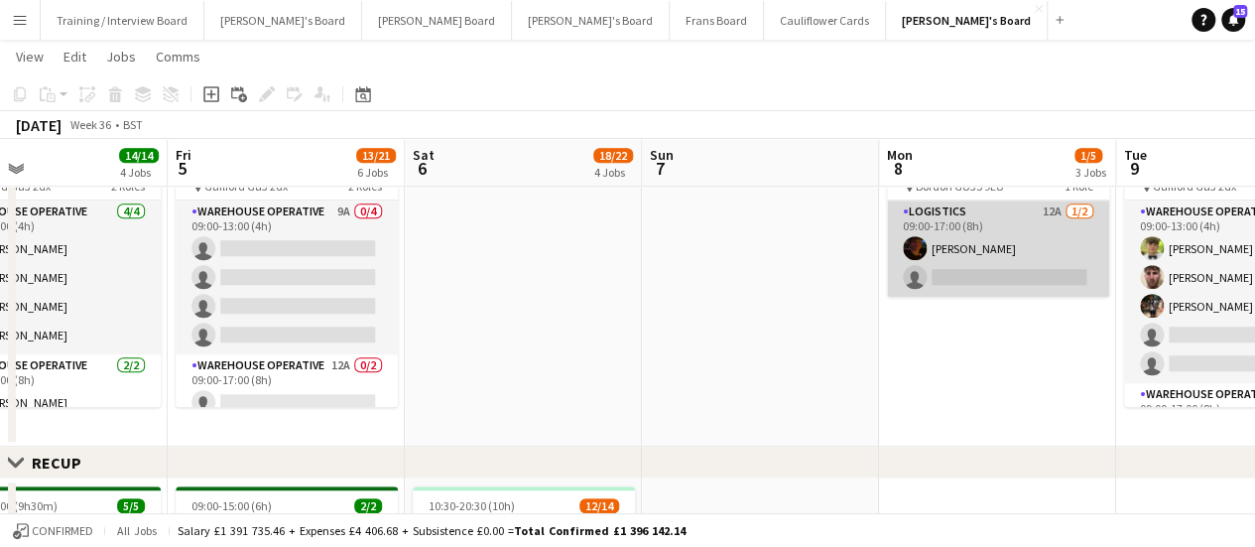
click at [1039, 229] on app-card-role "Logistics 12A [DATE] 09:00-17:00 (8h) [PERSON_NAME] single-neutral-actions" at bounding box center [998, 248] width 222 height 96
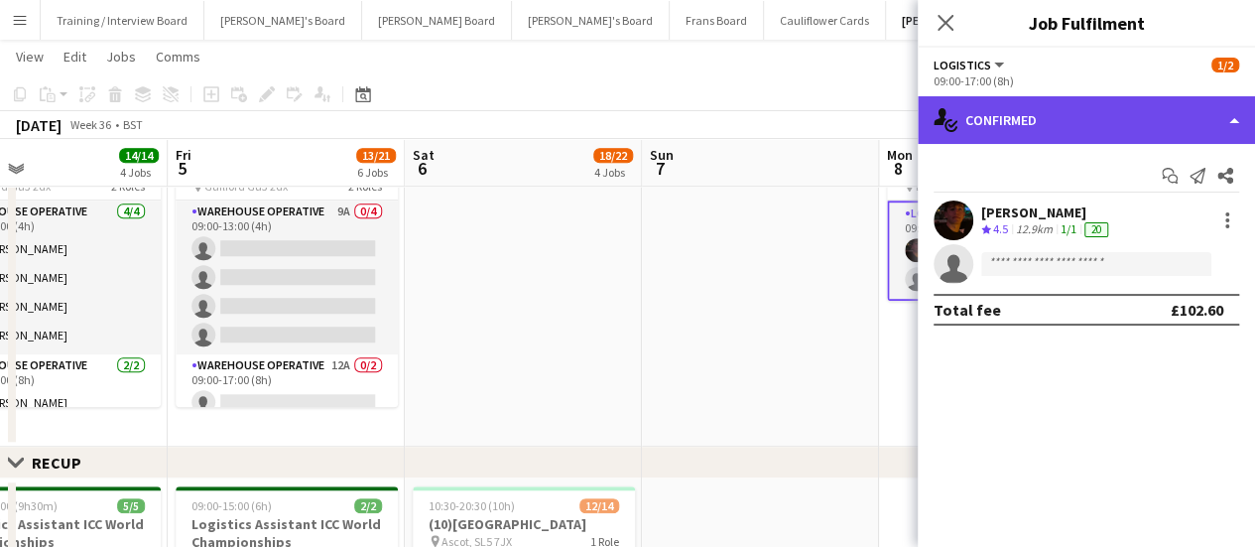
click at [1096, 110] on div "single-neutral-actions-check-2 Confirmed" at bounding box center [1086, 120] width 337 height 48
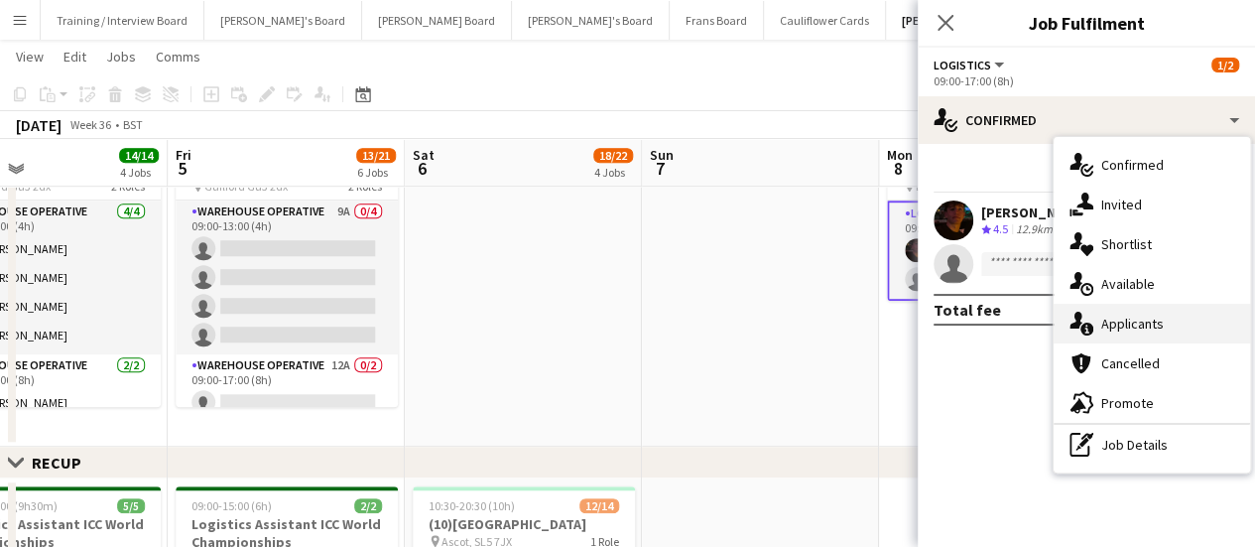
click at [1145, 331] on span "Applicants" at bounding box center [1133, 324] width 63 height 18
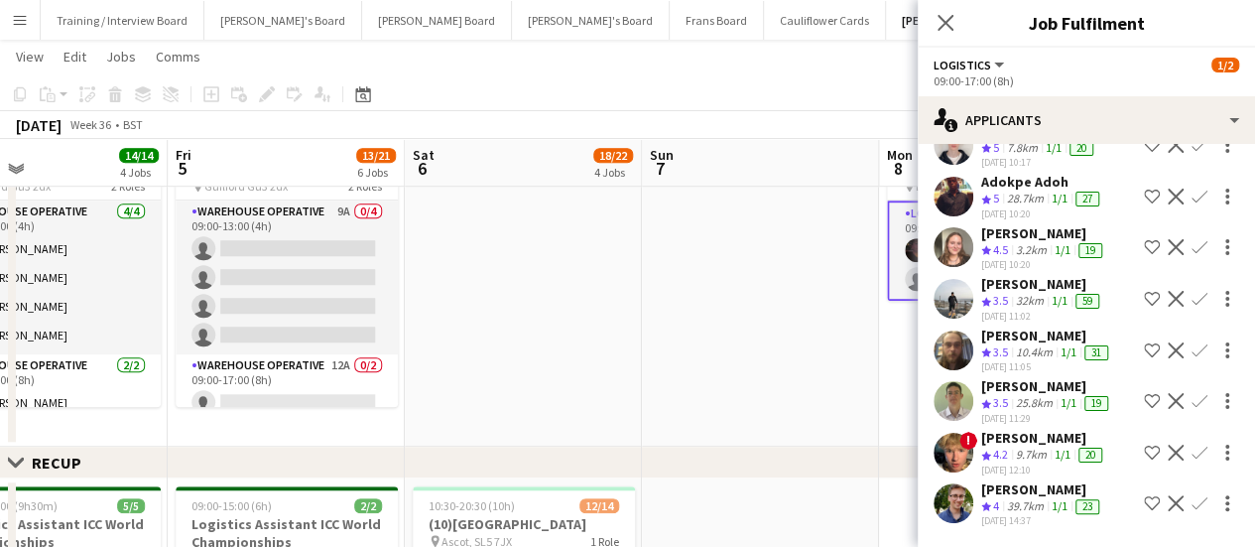
scroll to position [385, 0]
click at [1016, 498] on div "39.7km" at bounding box center [1025, 506] width 45 height 17
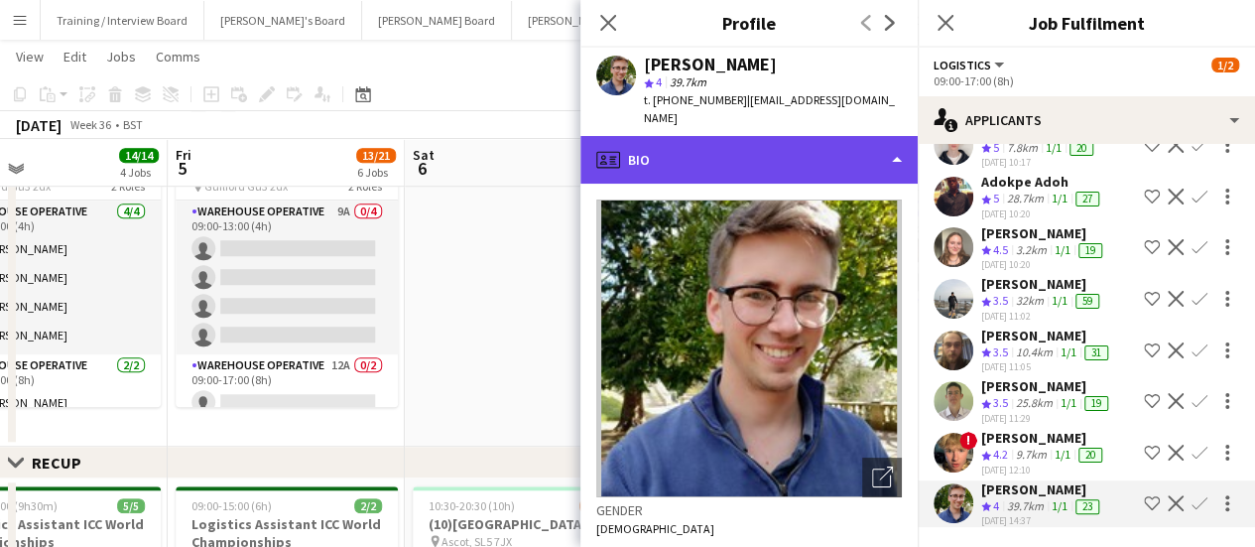
click at [790, 157] on div "profile Bio" at bounding box center [749, 160] width 337 height 48
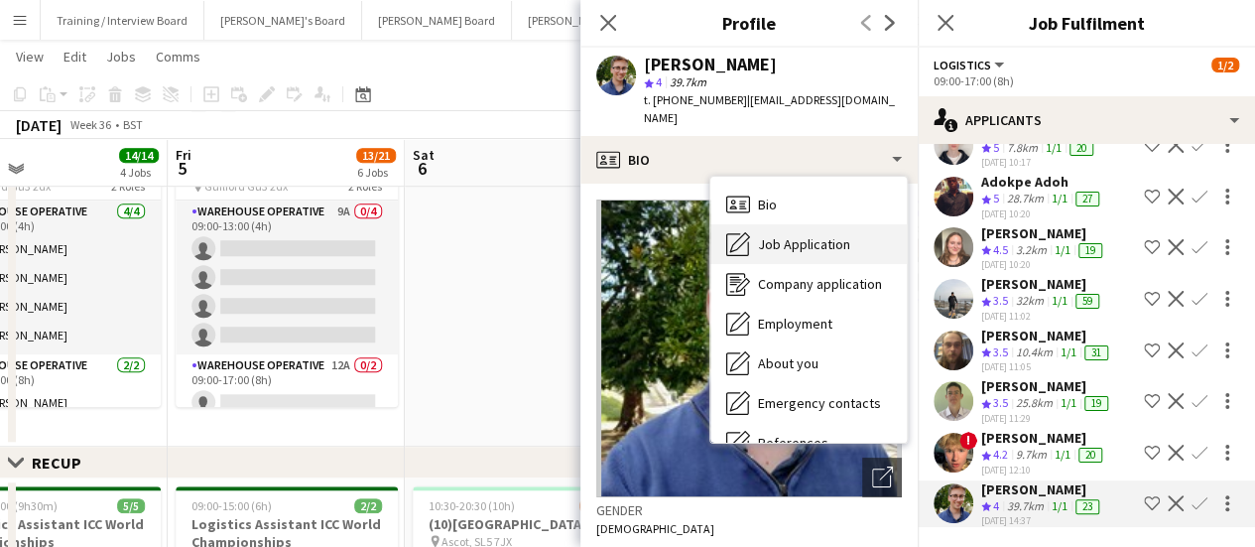
click at [817, 234] on div "Job Application Job Application" at bounding box center [809, 244] width 197 height 40
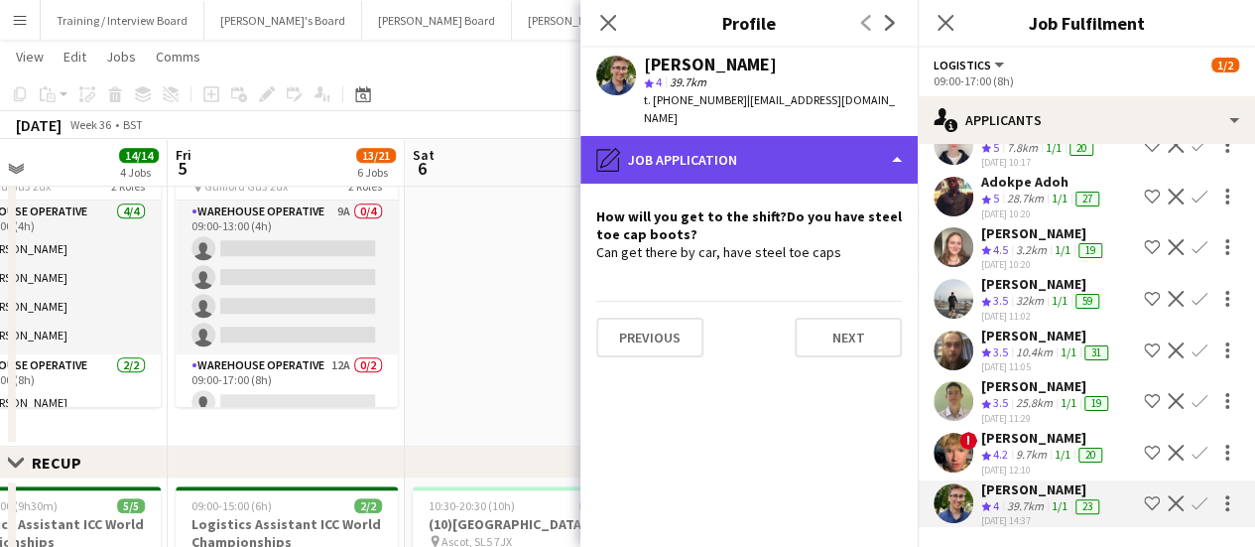
click at [817, 148] on div "pencil4 Job Application" at bounding box center [749, 160] width 337 height 48
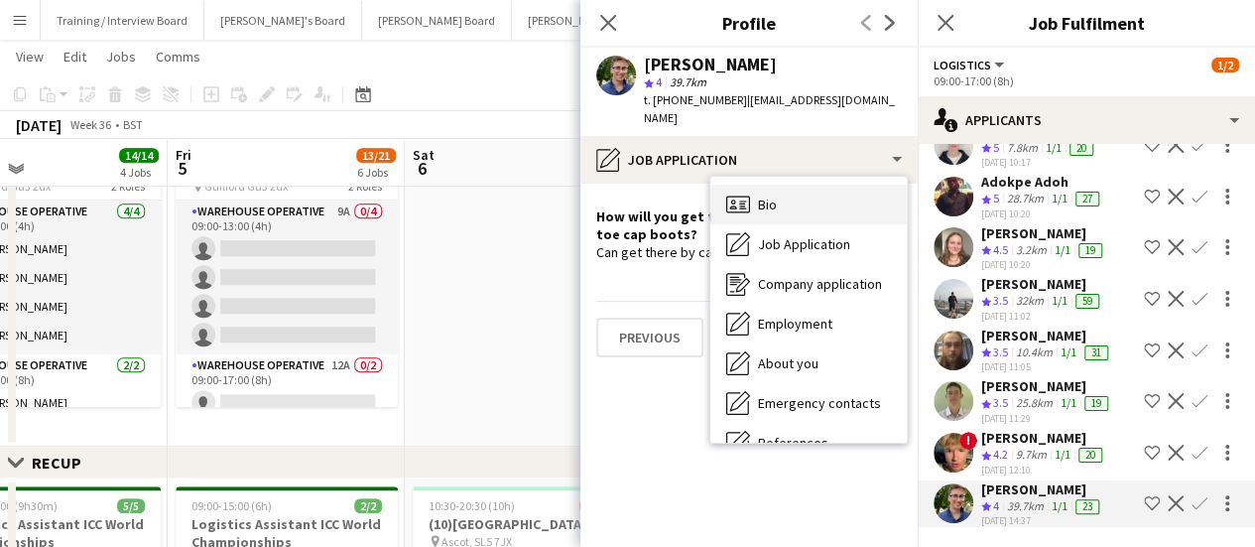
click at [819, 190] on div "Bio Bio" at bounding box center [809, 205] width 197 height 40
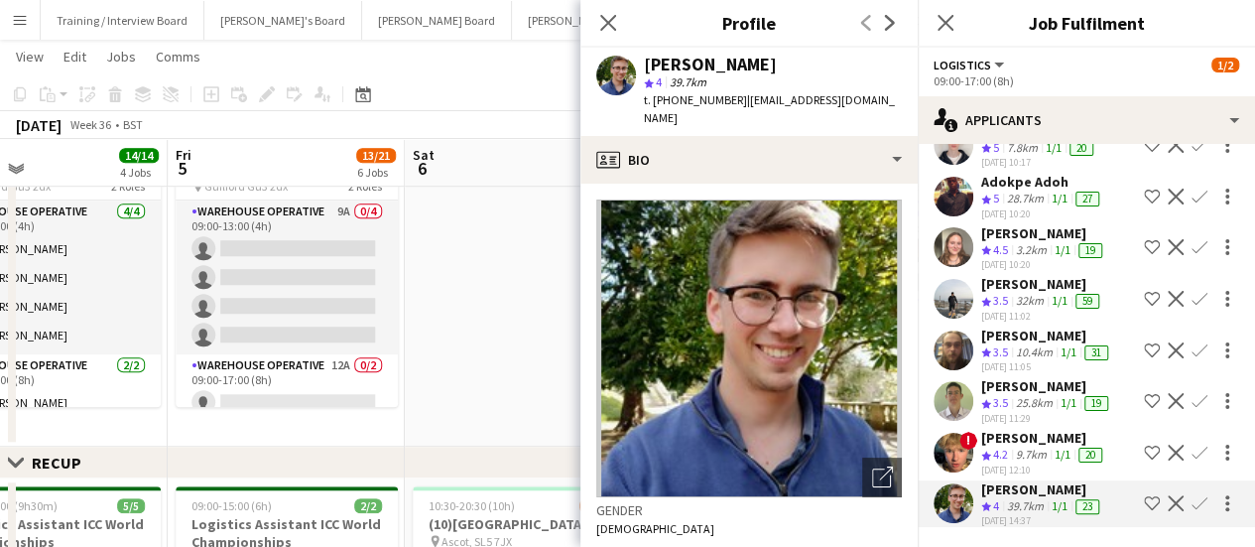
click at [1035, 293] on div "32km" at bounding box center [1030, 301] width 36 height 17
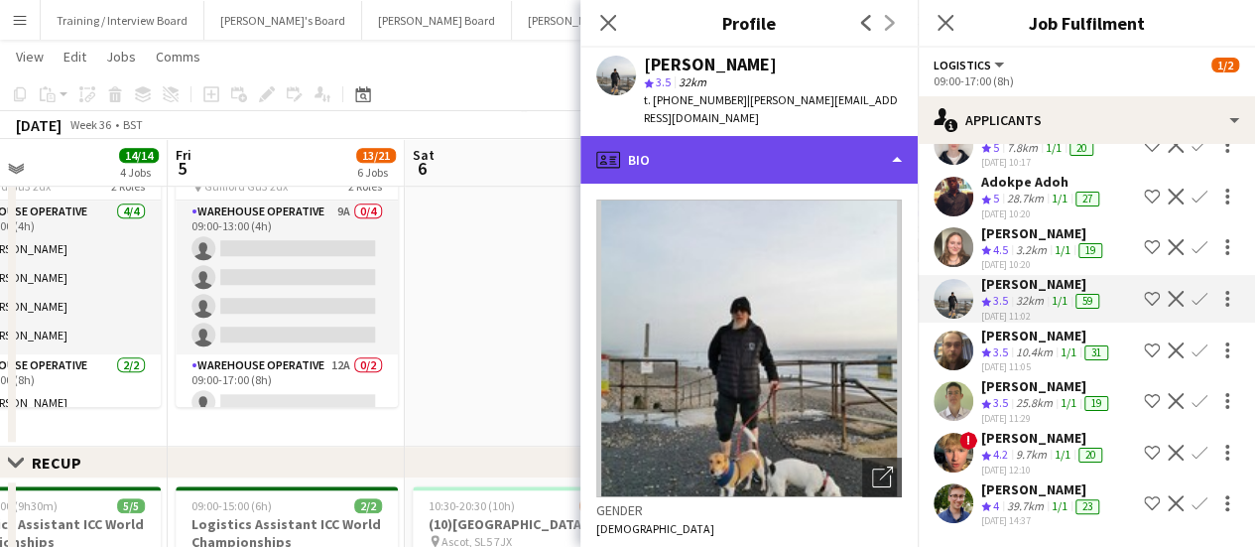
click at [782, 136] on div "profile Bio" at bounding box center [749, 160] width 337 height 48
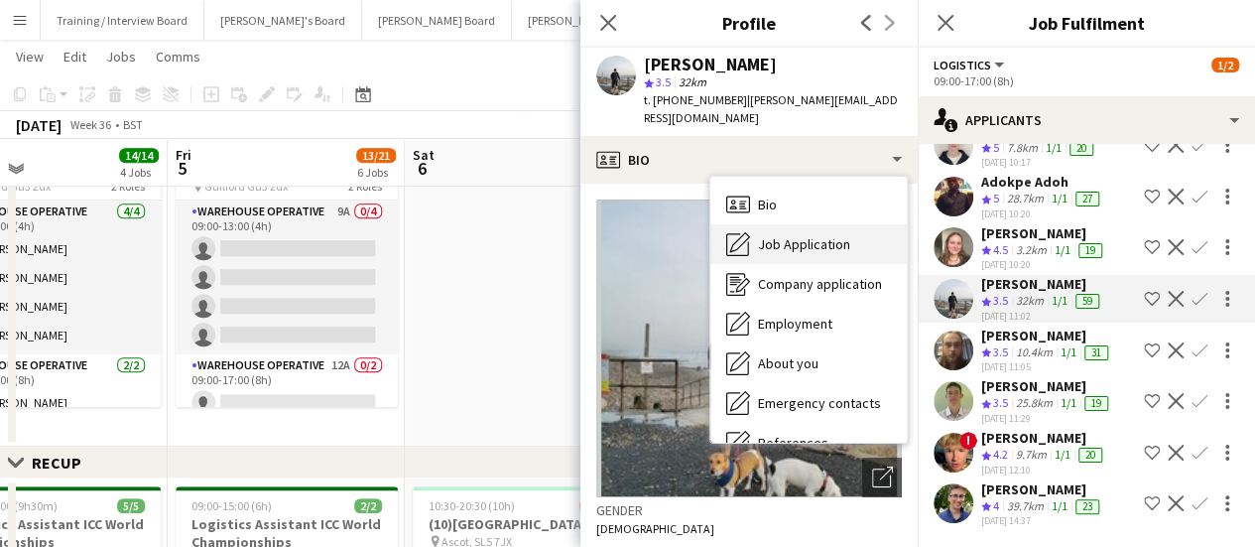
click at [800, 235] on span "Job Application" at bounding box center [804, 244] width 92 height 18
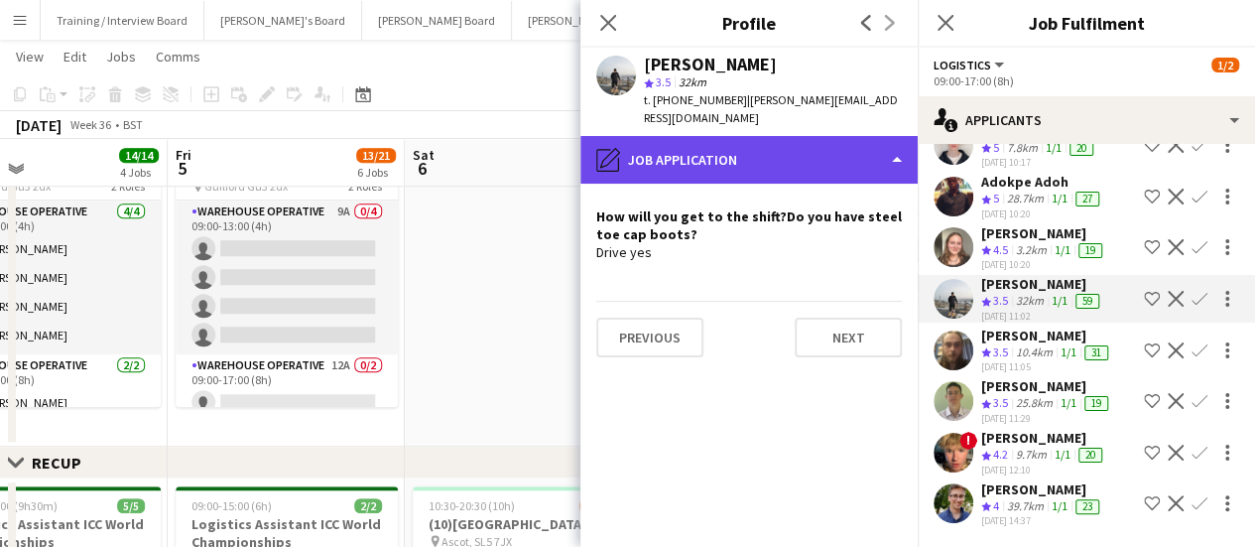
click at [800, 144] on div "pencil4 Job Application" at bounding box center [749, 160] width 337 height 48
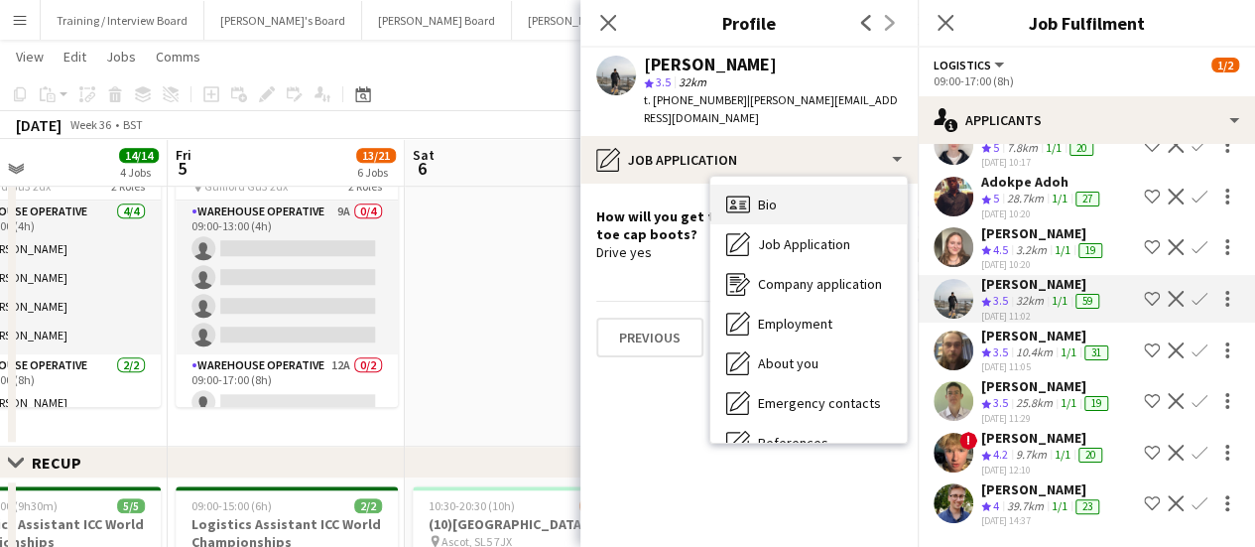
click at [822, 185] on div "Bio Bio" at bounding box center [809, 205] width 197 height 40
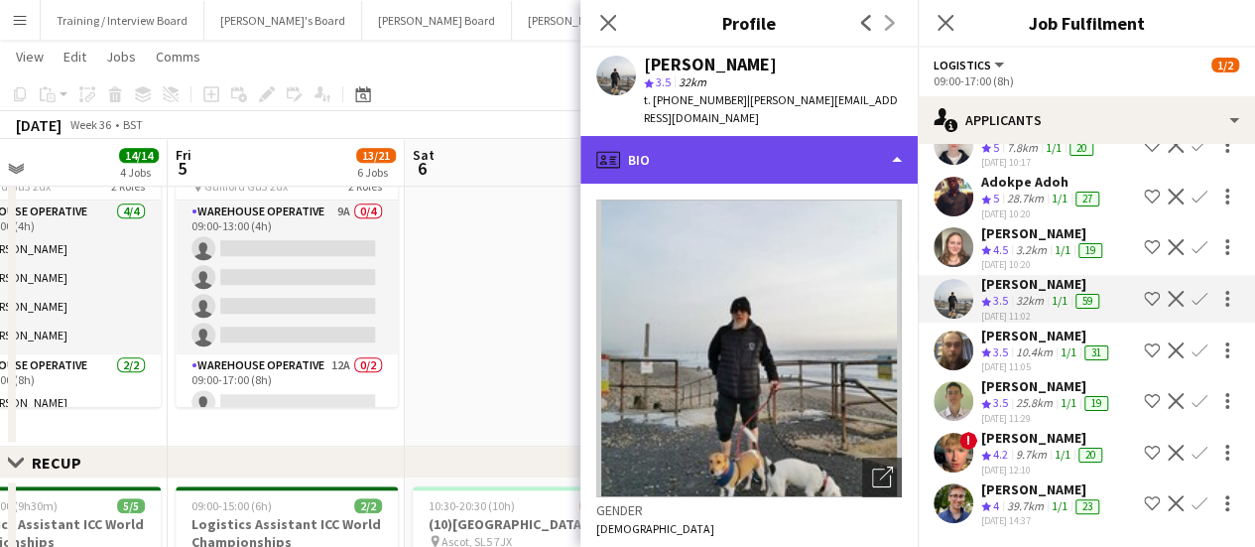
click at [839, 152] on div "profile Bio" at bounding box center [749, 160] width 337 height 48
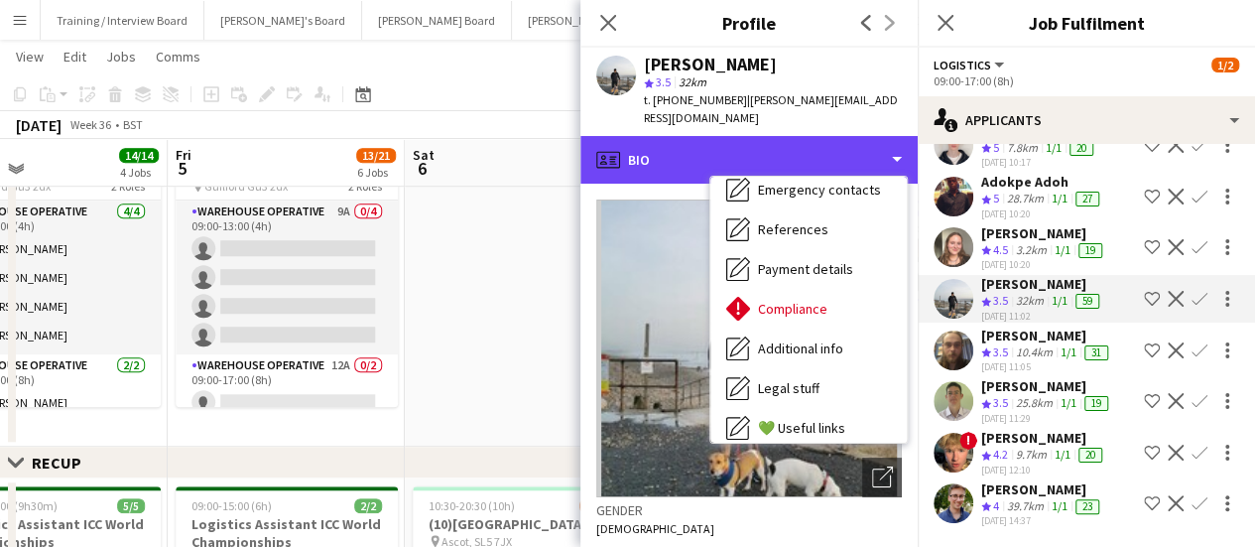
scroll to position [224, 0]
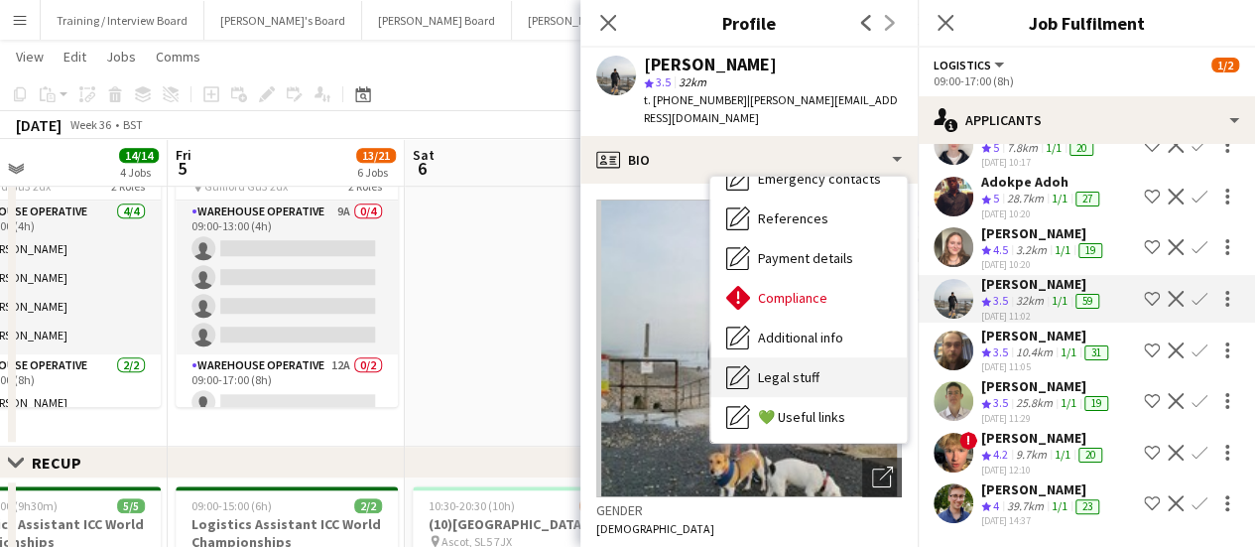
click at [870, 357] on div "Legal stuff Legal stuff" at bounding box center [809, 377] width 197 height 40
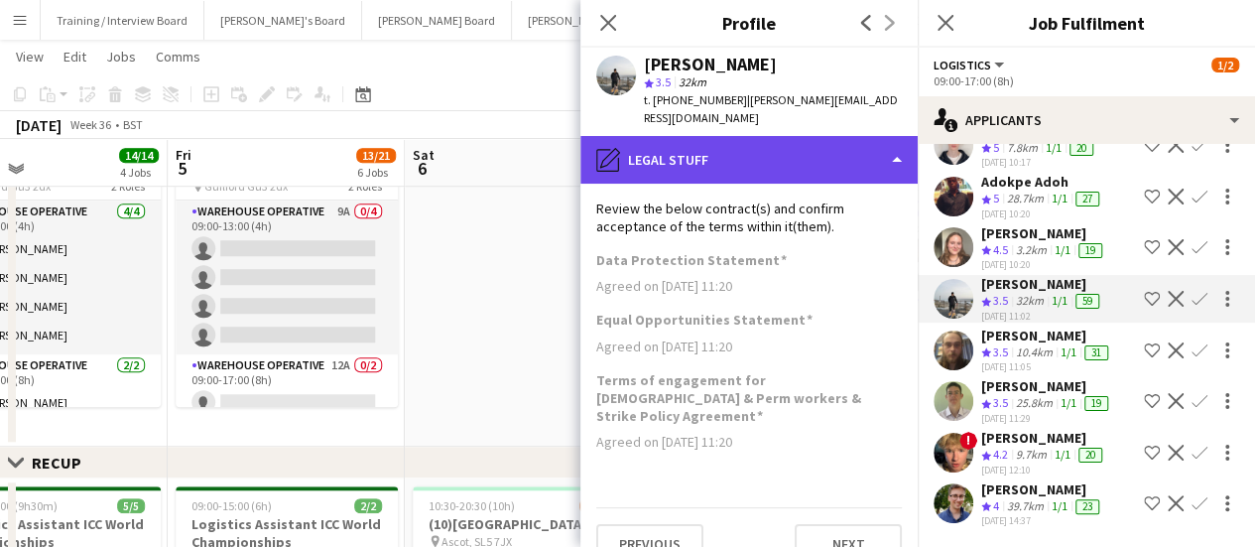
click at [828, 138] on div "pencil4 Legal stuff" at bounding box center [749, 160] width 337 height 48
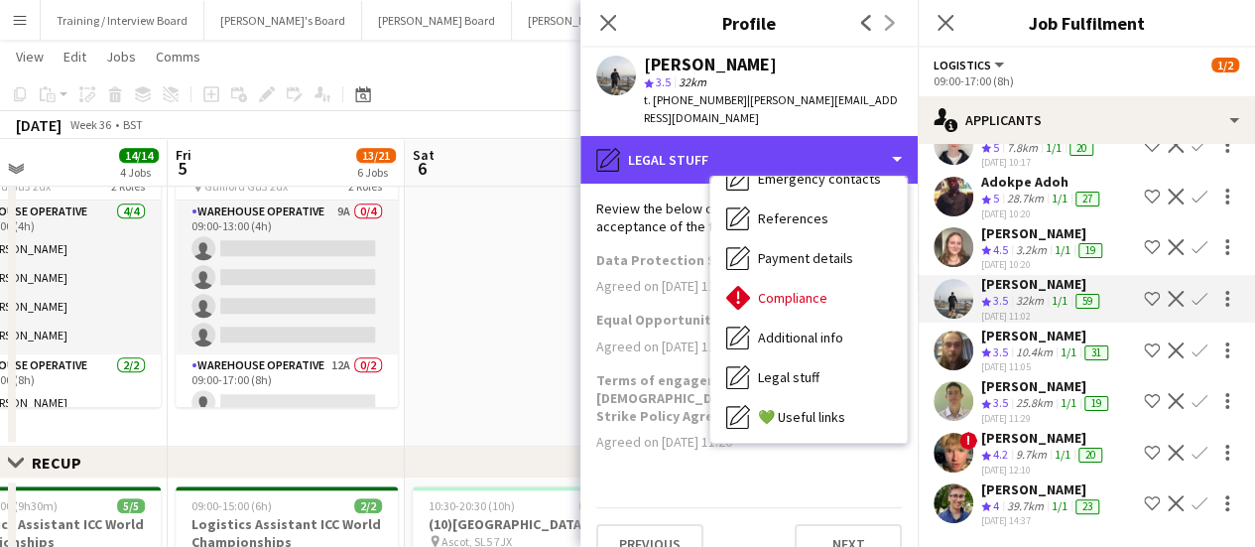
scroll to position [306, 0]
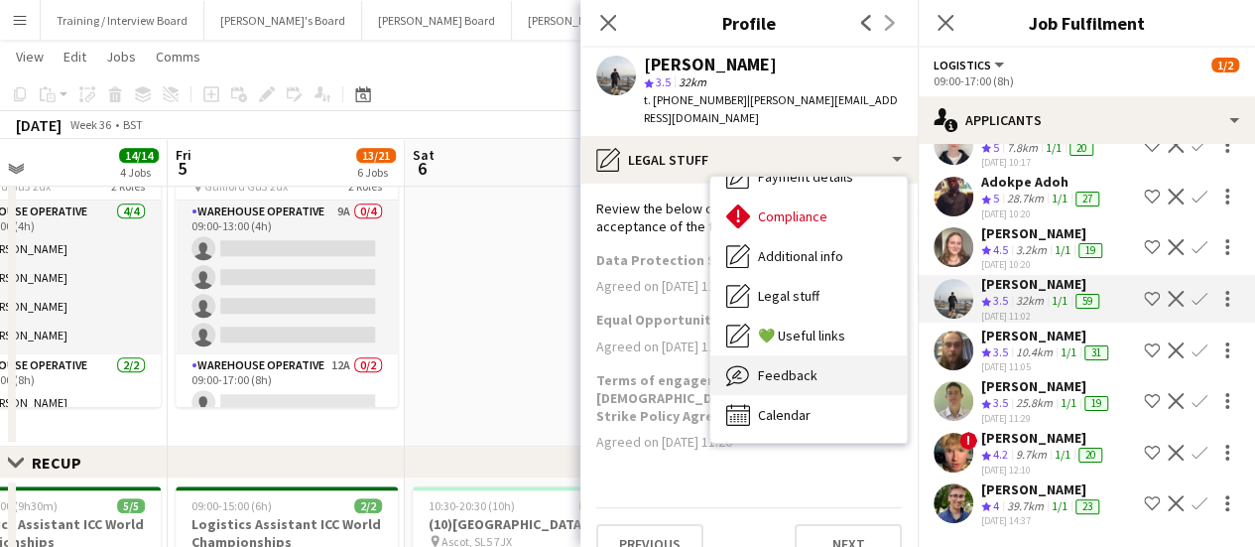
click at [818, 355] on div "Feedback Feedback" at bounding box center [809, 375] width 197 height 40
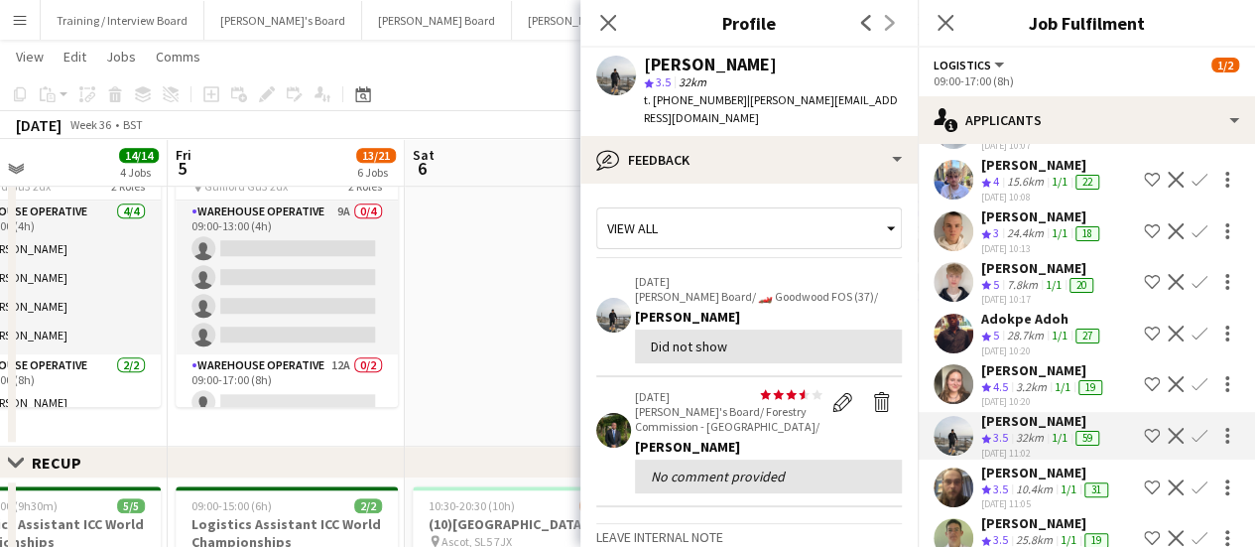
scroll to position [183, 0]
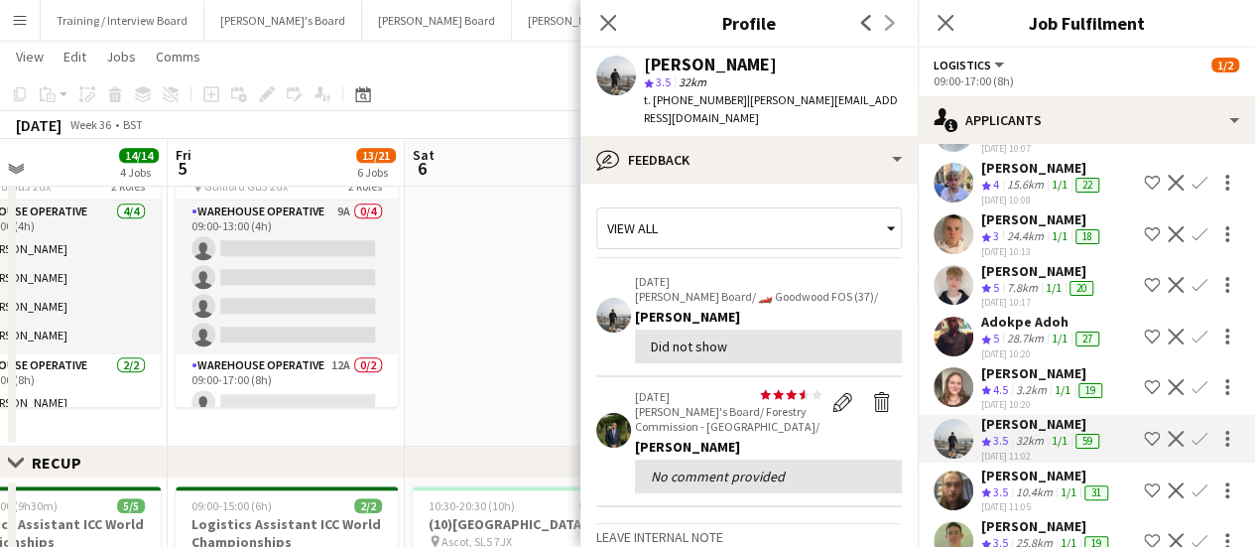
click at [1014, 323] on div "Adokpe Adoh" at bounding box center [1043, 322] width 122 height 18
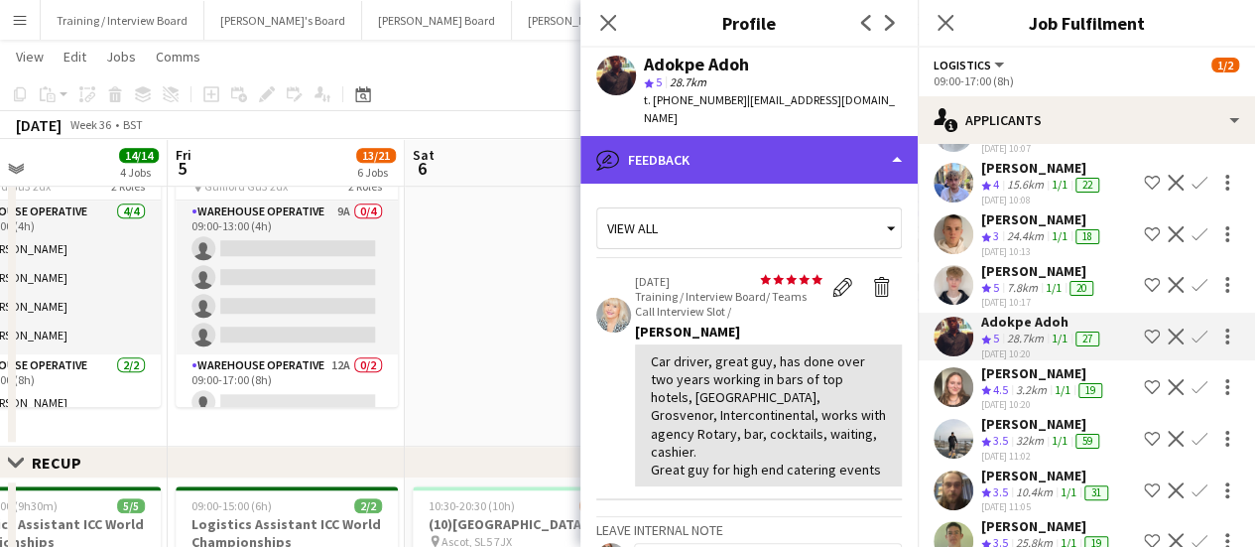
click at [782, 136] on div "bubble-pencil Feedback" at bounding box center [749, 160] width 337 height 48
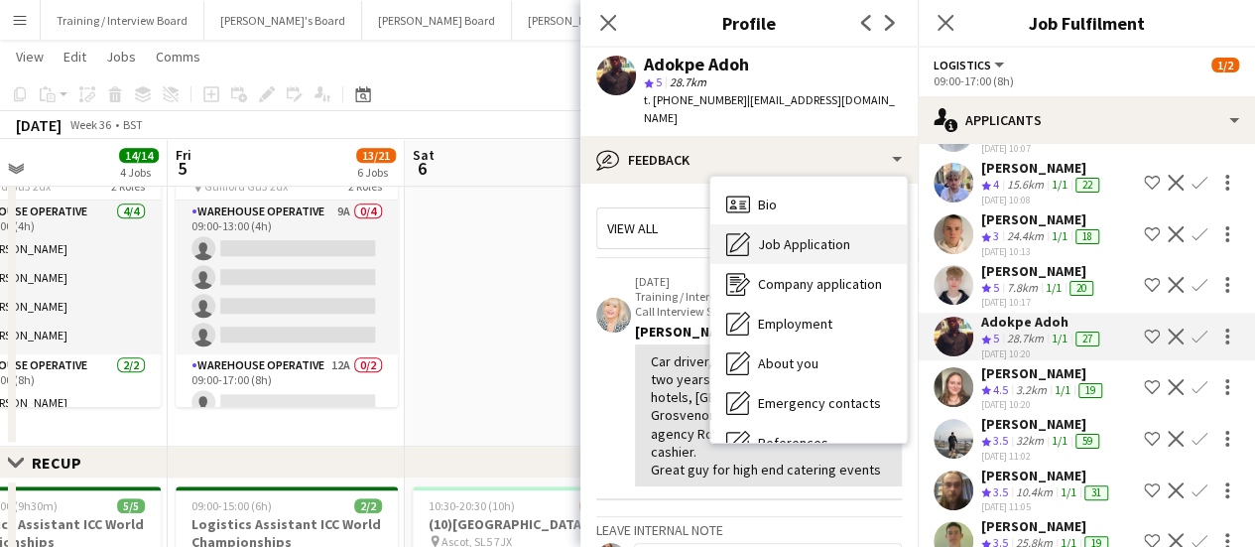
click at [823, 240] on div "Job Application Job Application" at bounding box center [809, 244] width 197 height 40
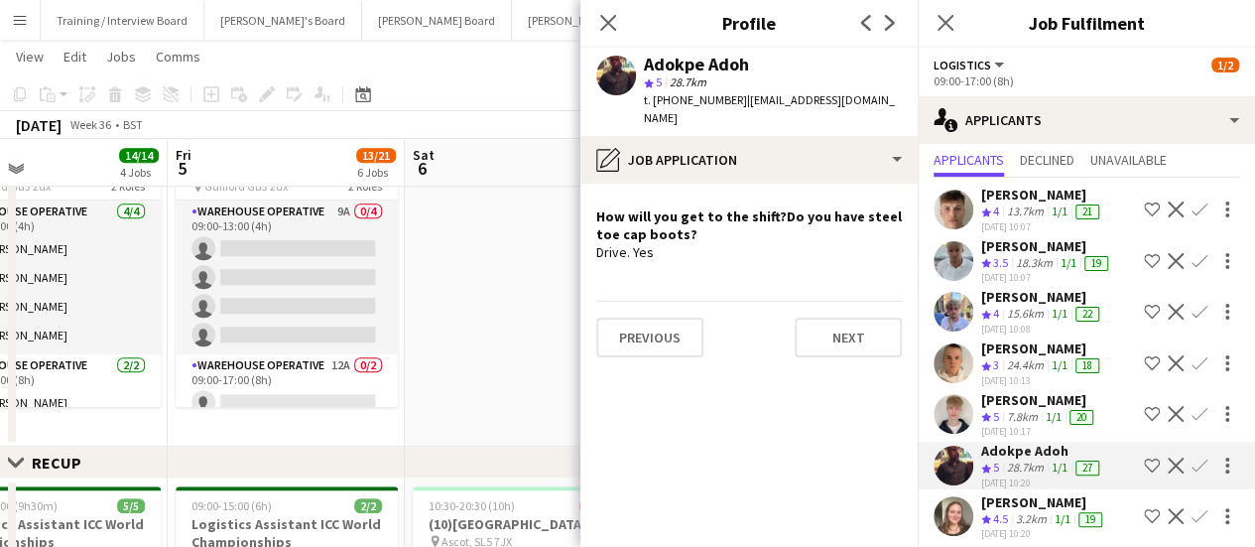
scroll to position [24, 0]
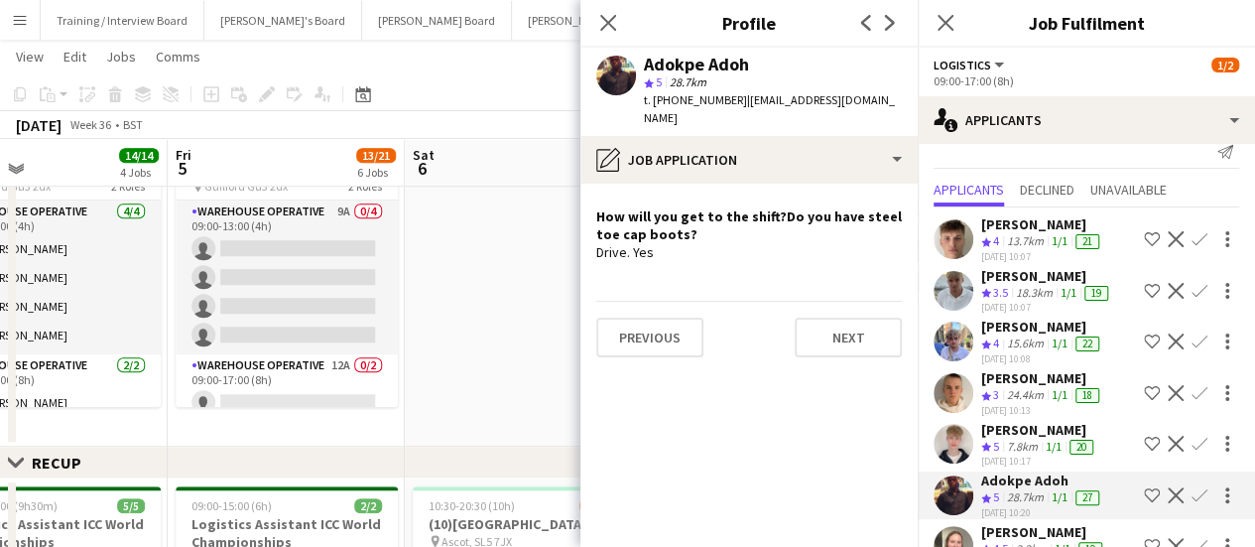
click at [1014, 233] on div "13.7km" at bounding box center [1025, 241] width 45 height 17
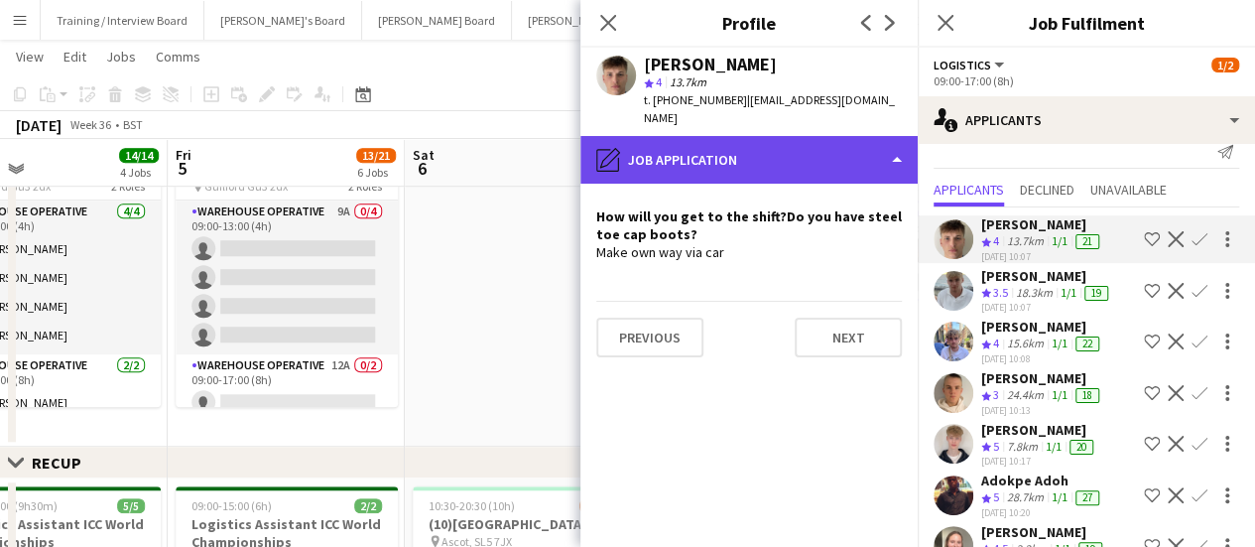
click at [765, 150] on div "pencil4 Job Application" at bounding box center [749, 160] width 337 height 48
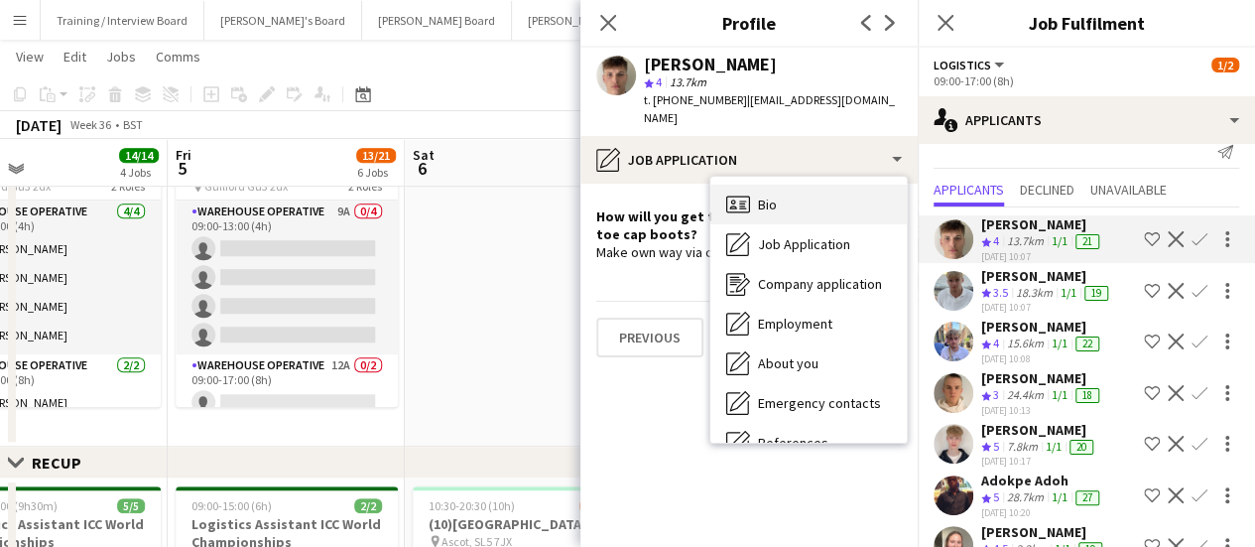
click at [797, 187] on div "Bio Bio" at bounding box center [809, 205] width 197 height 40
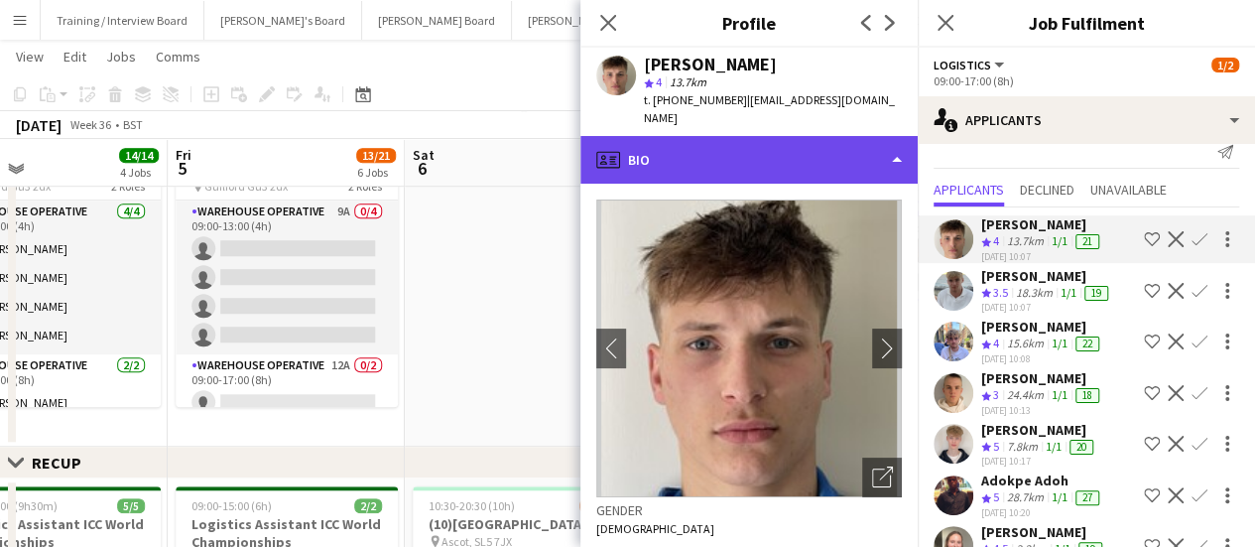
click at [834, 156] on div "profile Bio" at bounding box center [749, 160] width 337 height 48
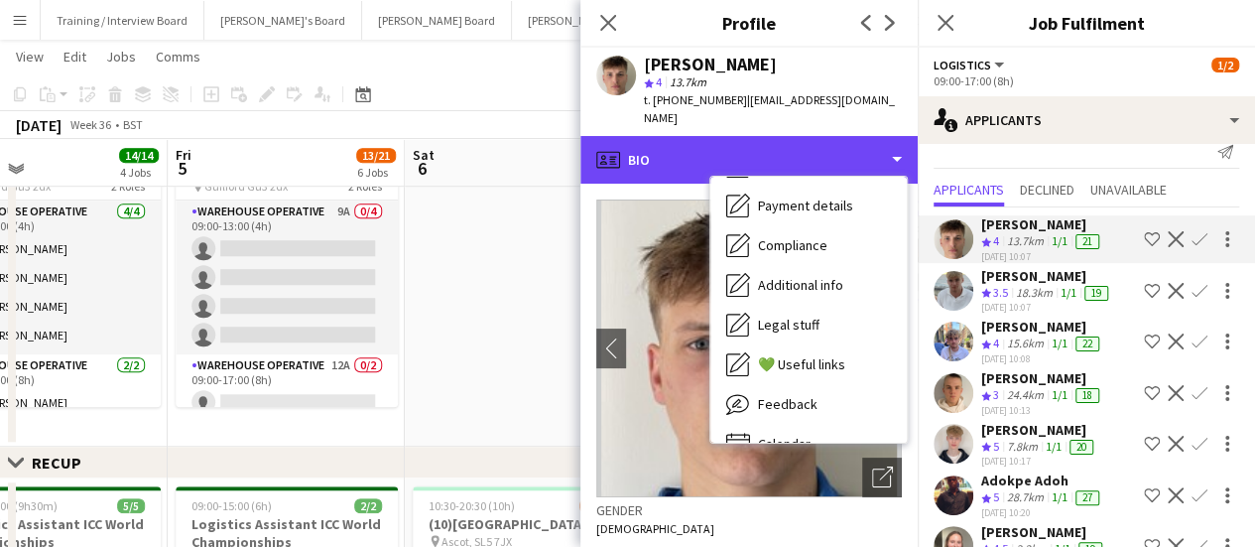
scroll to position [284, 0]
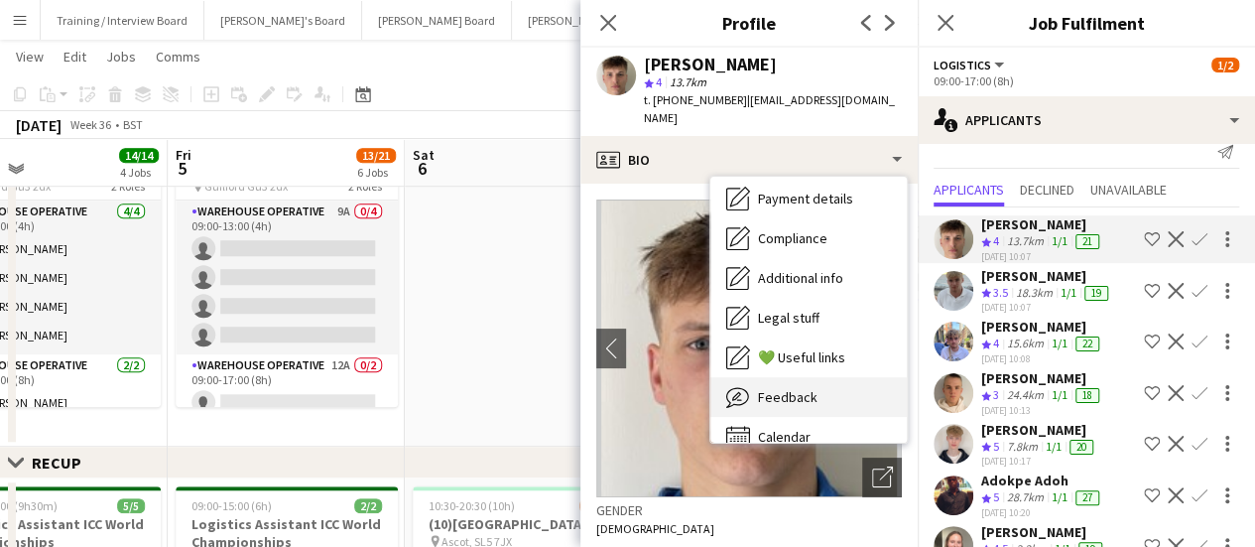
click at [784, 388] on span "Feedback" at bounding box center [788, 397] width 60 height 18
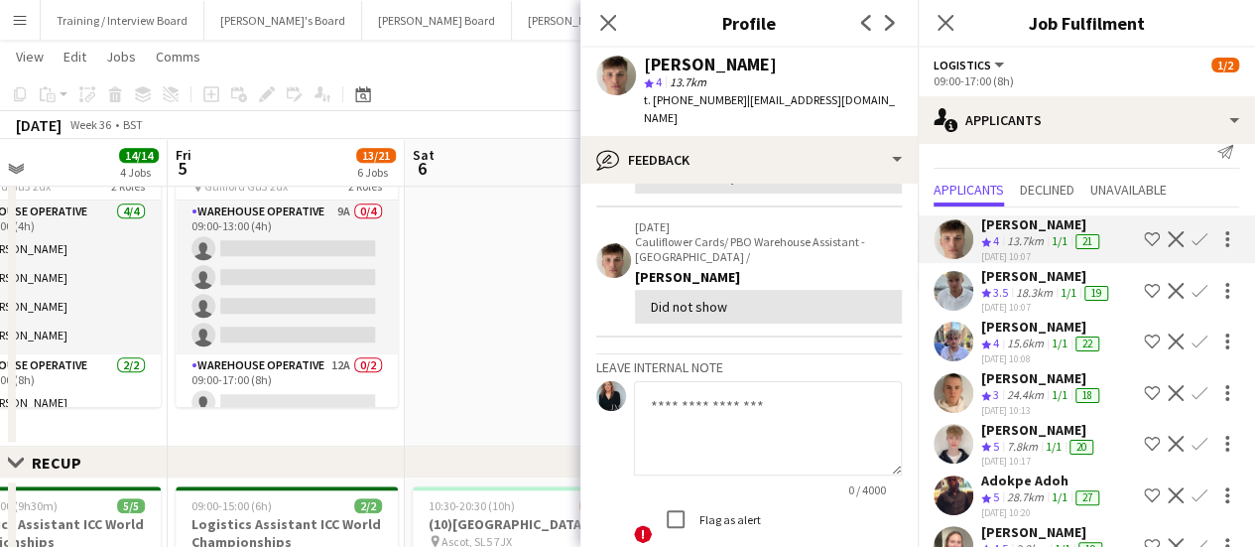
scroll to position [219, 0]
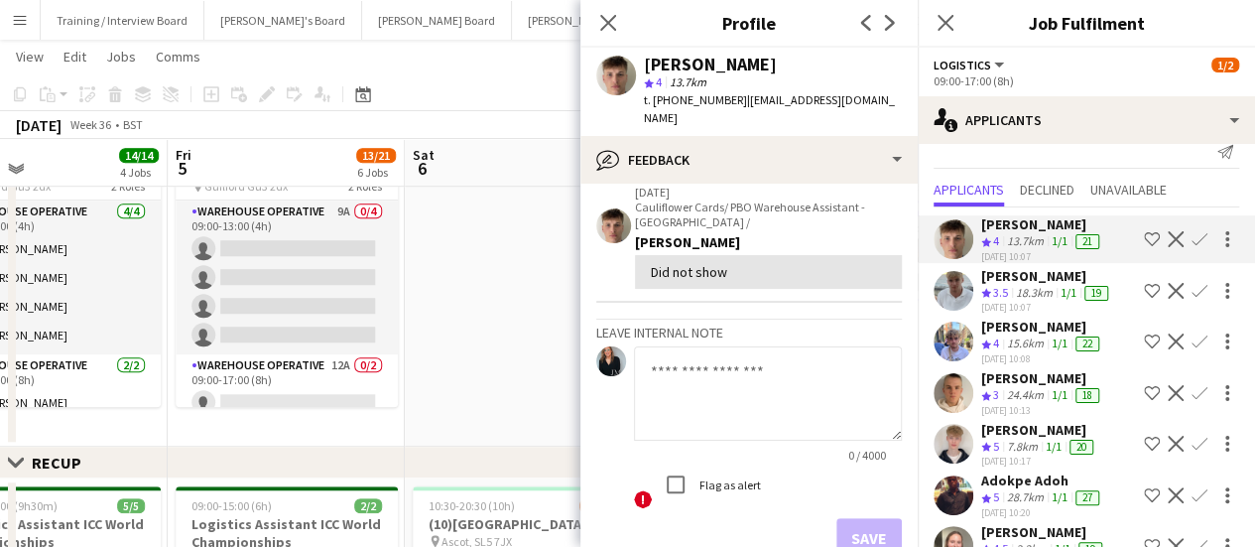
click at [1043, 440] on div "1/1" at bounding box center [1054, 447] width 24 height 17
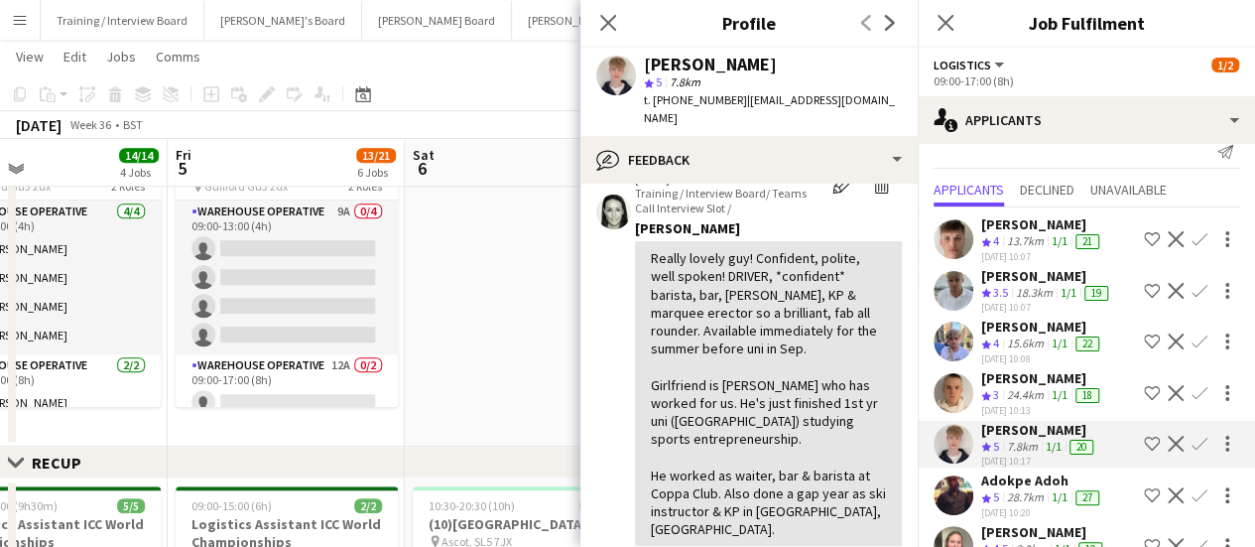
scroll to position [164, 0]
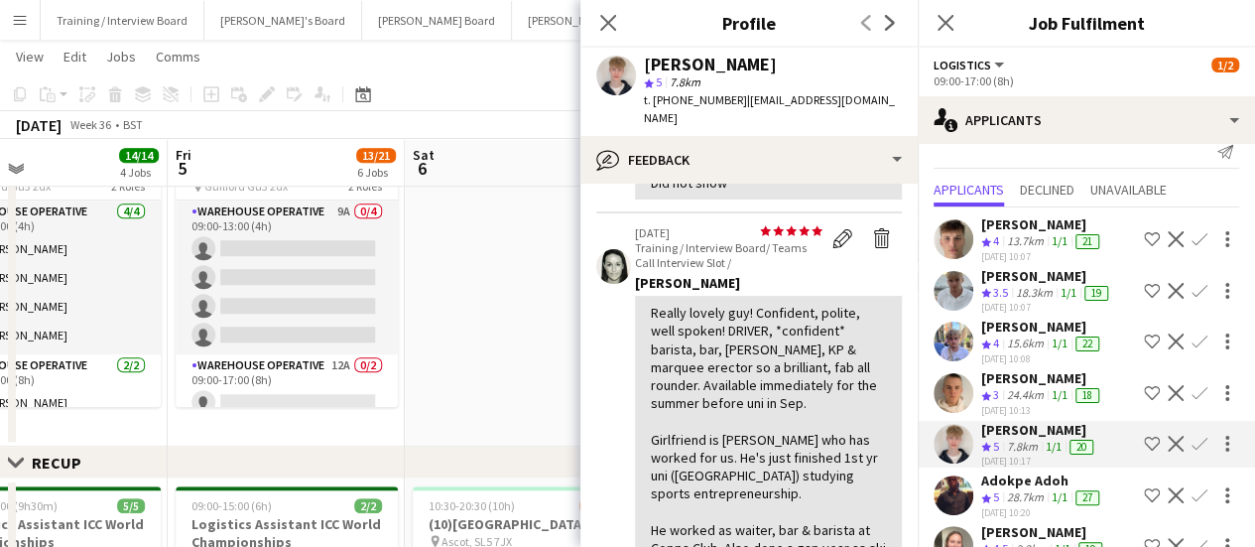
click at [1192, 436] on app-icon "Confirm" at bounding box center [1200, 444] width 16 height 16
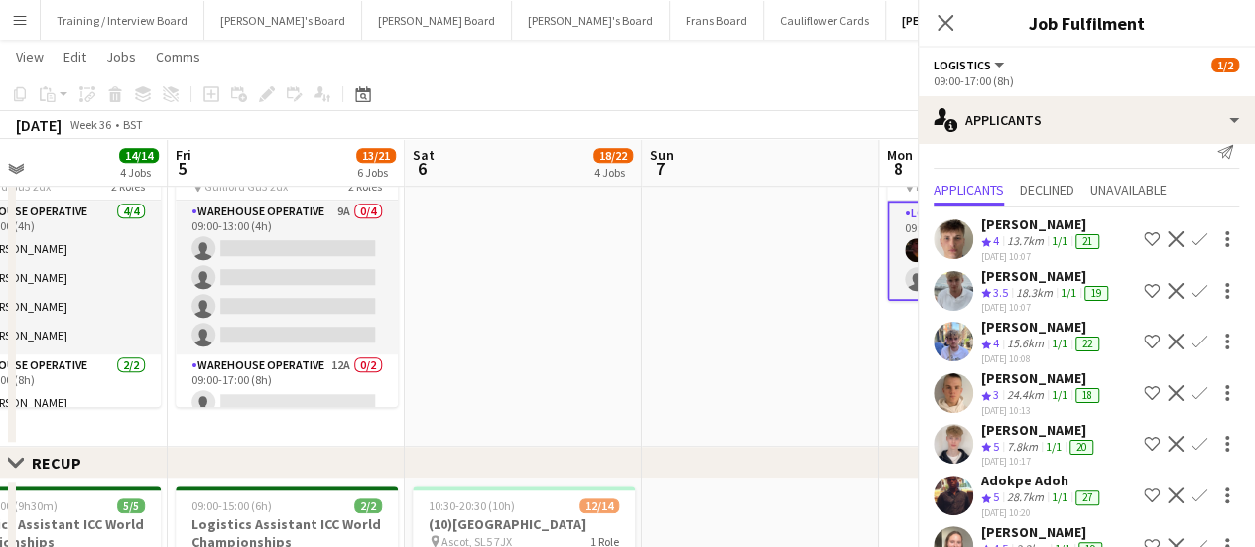
scroll to position [250, 0]
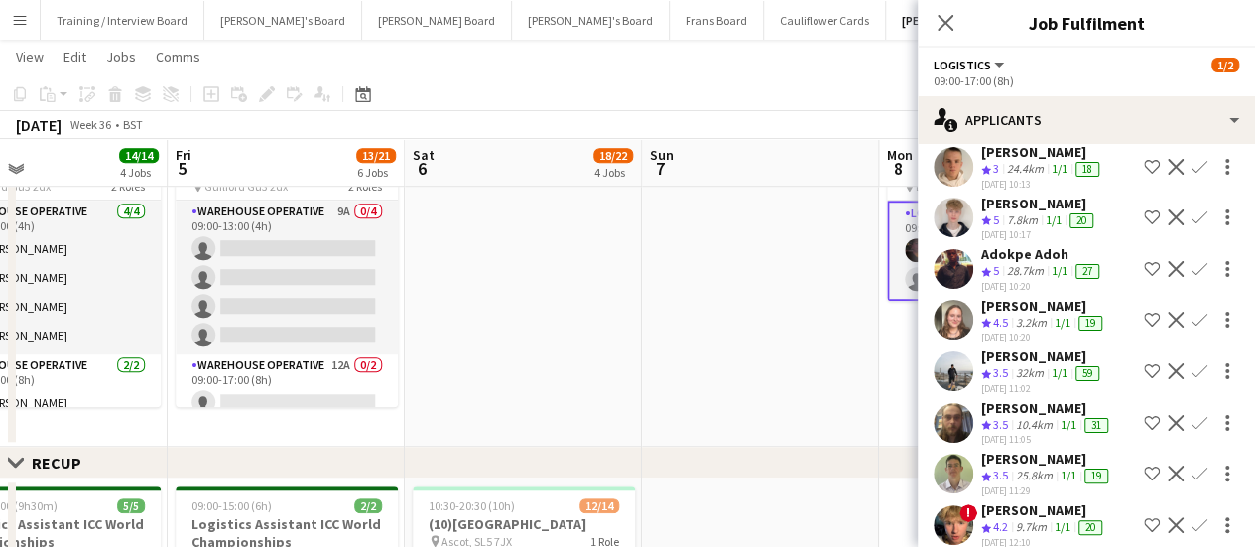
click at [1192, 209] on app-icon "Confirm" at bounding box center [1200, 217] width 16 height 16
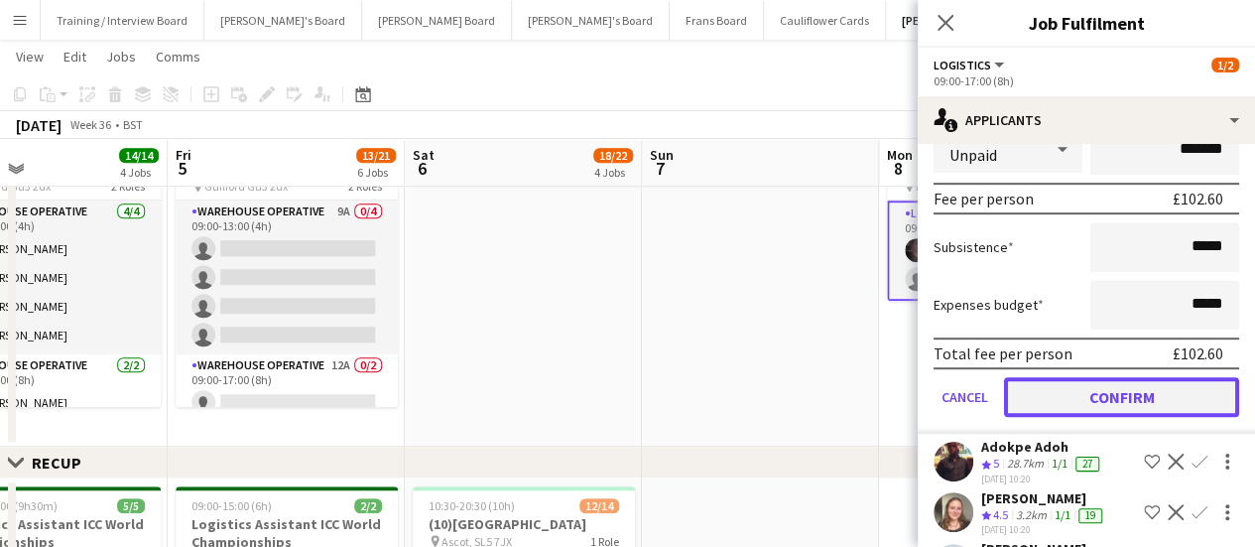
click at [1115, 382] on button "Confirm" at bounding box center [1121, 397] width 235 height 40
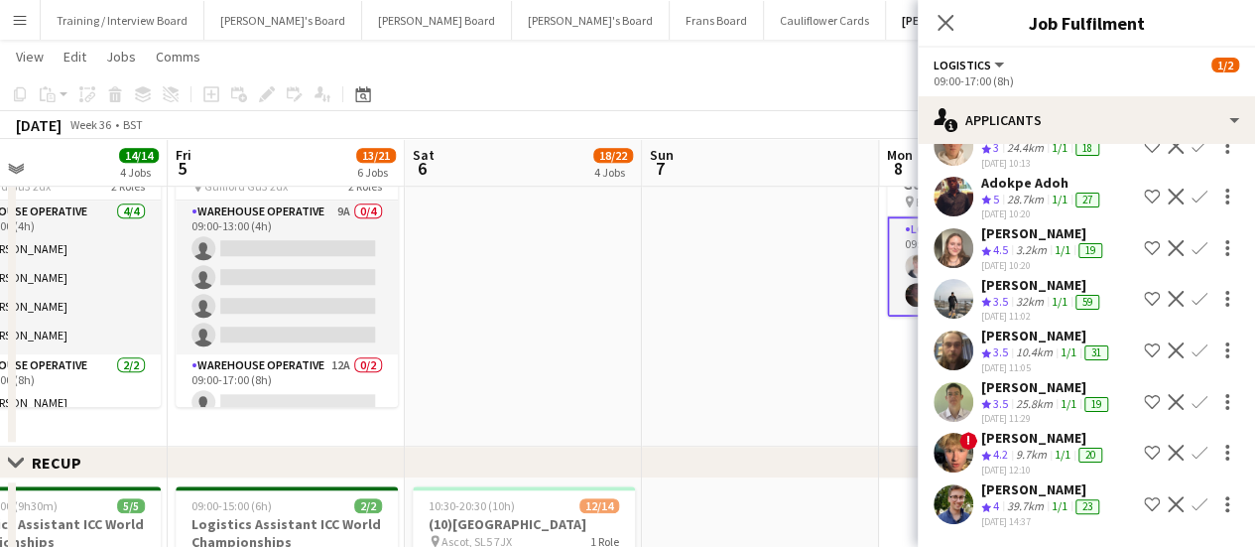
scroll to position [8, 0]
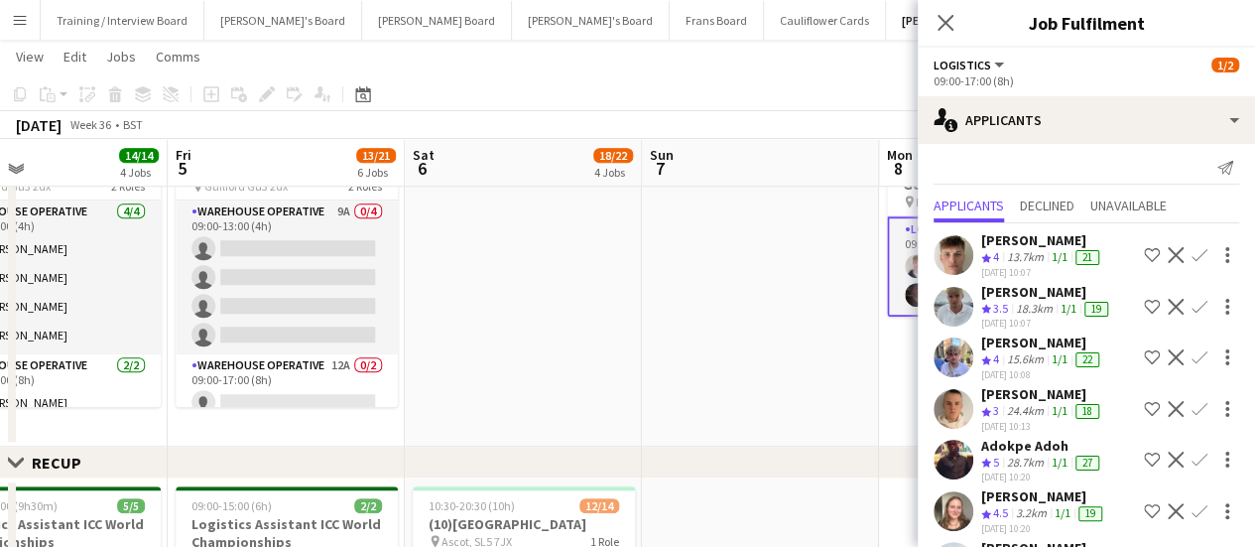
click at [762, 322] on app-date-cell at bounding box center [760, 275] width 237 height 341
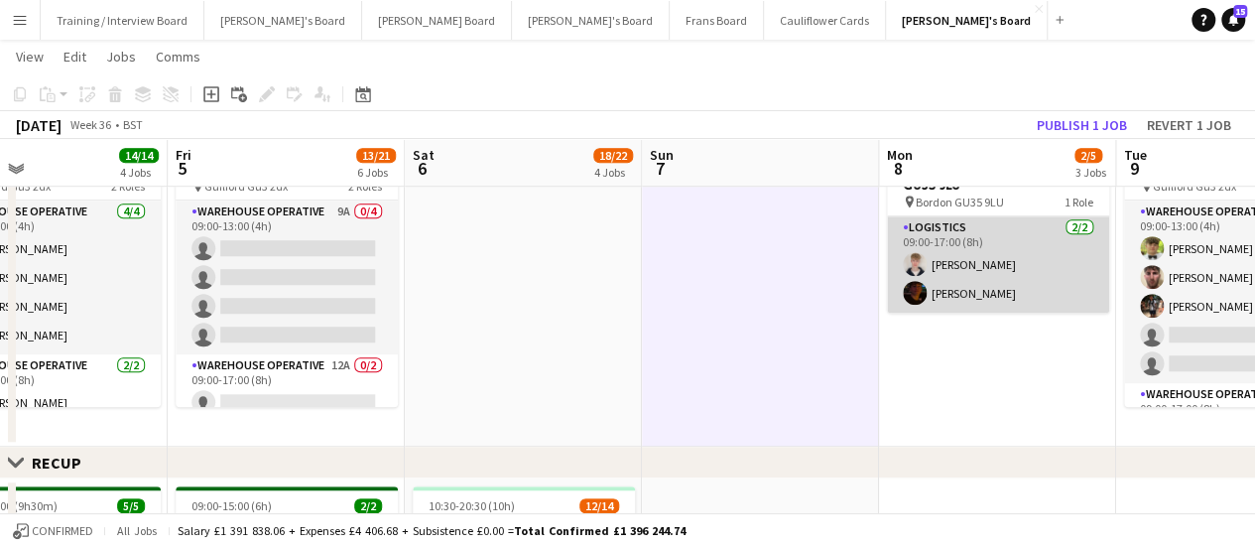
click at [957, 262] on app-card-role "Logistics [DATE] 09:00-17:00 (8h) [PERSON_NAME] [PERSON_NAME]" at bounding box center [998, 264] width 222 height 96
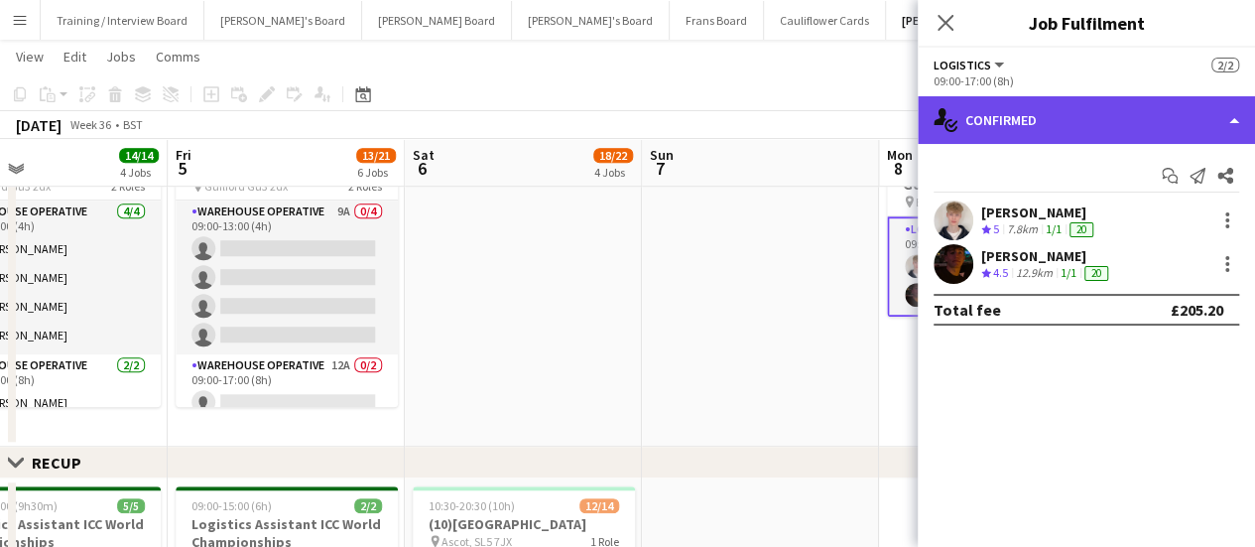
click at [1112, 116] on div "single-neutral-actions-check-2 Confirmed" at bounding box center [1086, 120] width 337 height 48
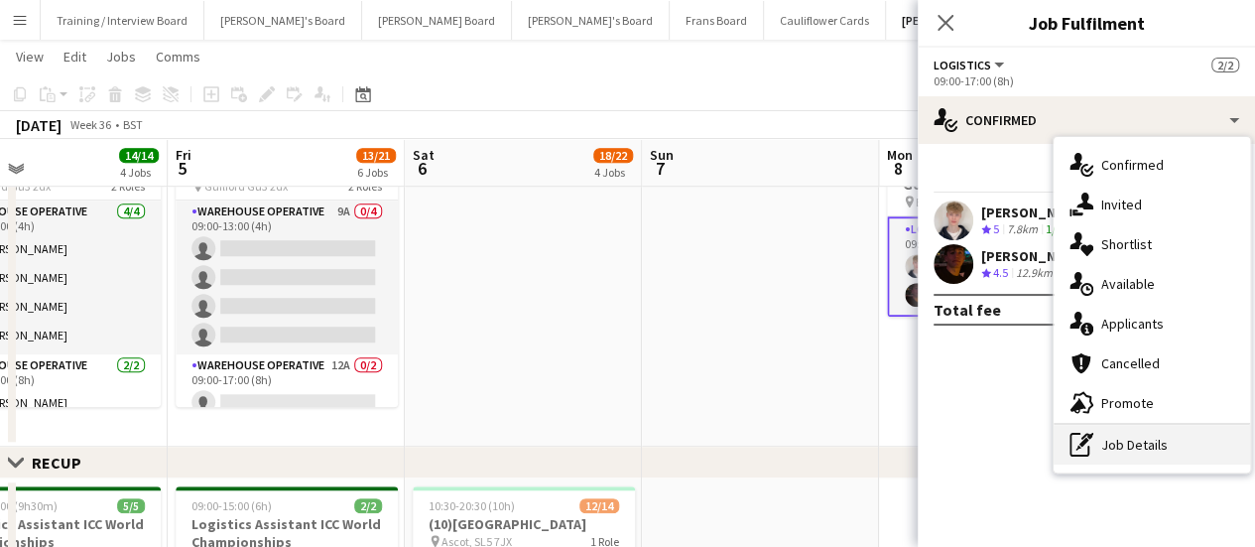
click at [1125, 442] on div "pen-write Job Details" at bounding box center [1152, 445] width 197 height 40
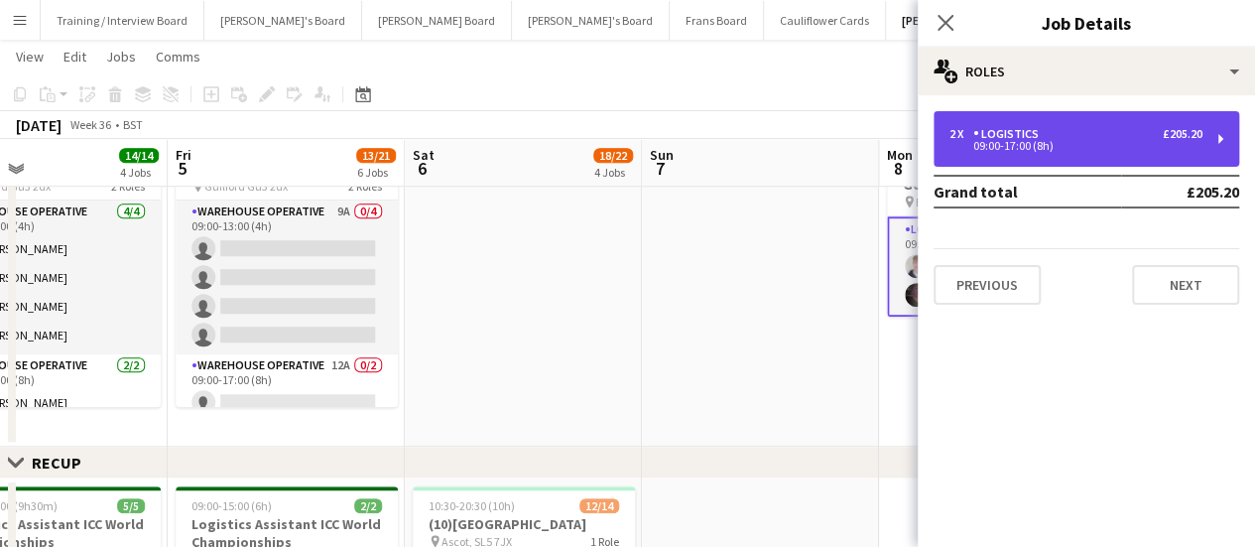
click at [986, 133] on div "Logistics" at bounding box center [1010, 134] width 73 height 14
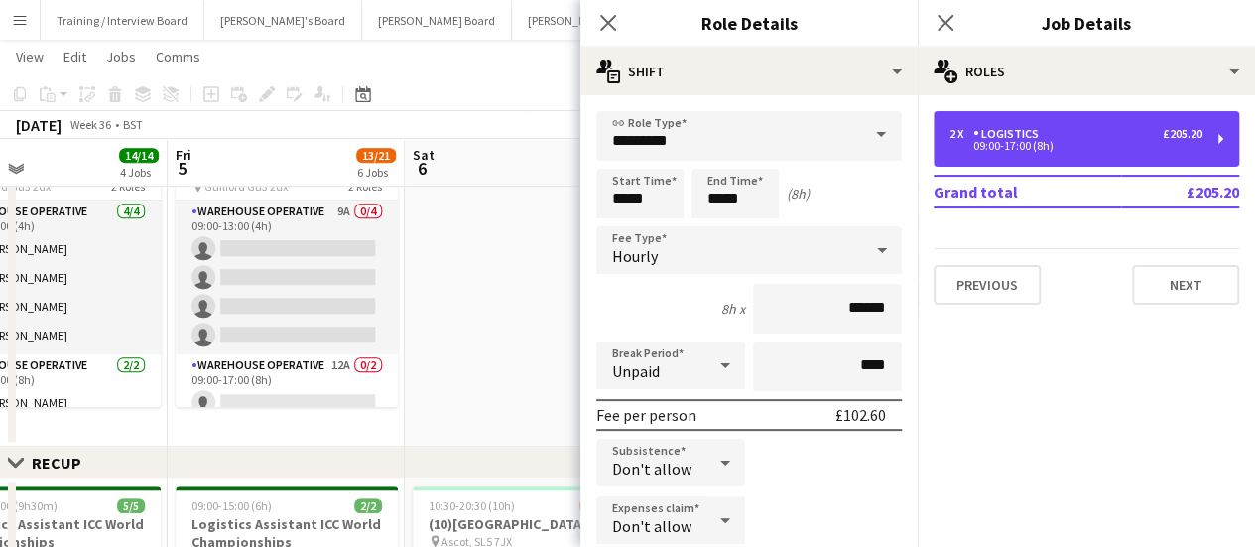
scroll to position [149, 0]
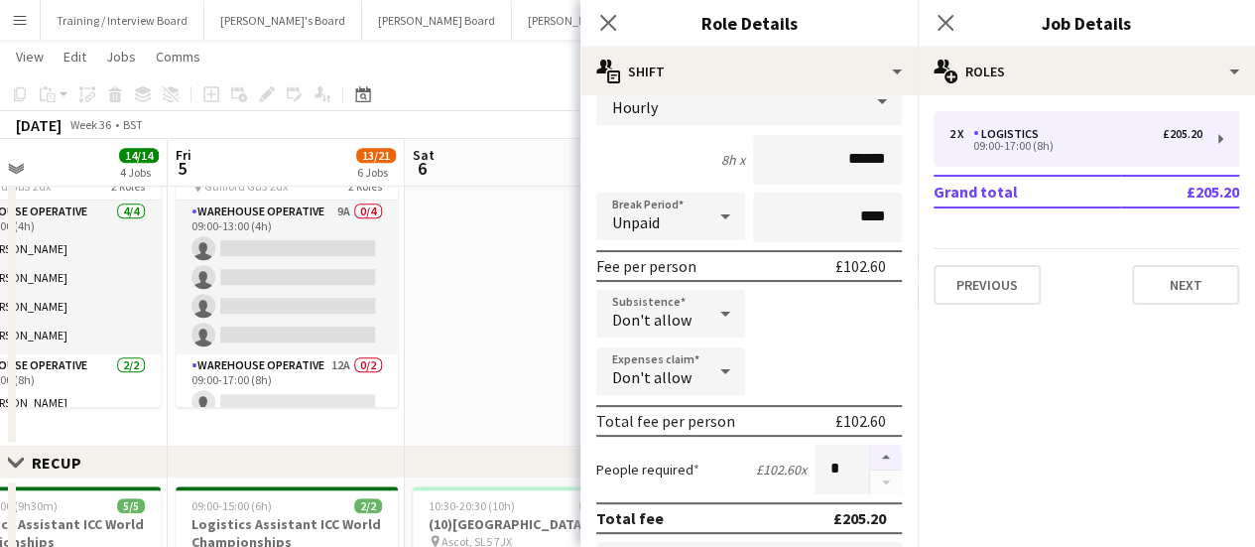
click at [870, 450] on button "button" at bounding box center [886, 458] width 32 height 26
type input "*"
click at [490, 296] on app-date-cell at bounding box center [523, 275] width 237 height 341
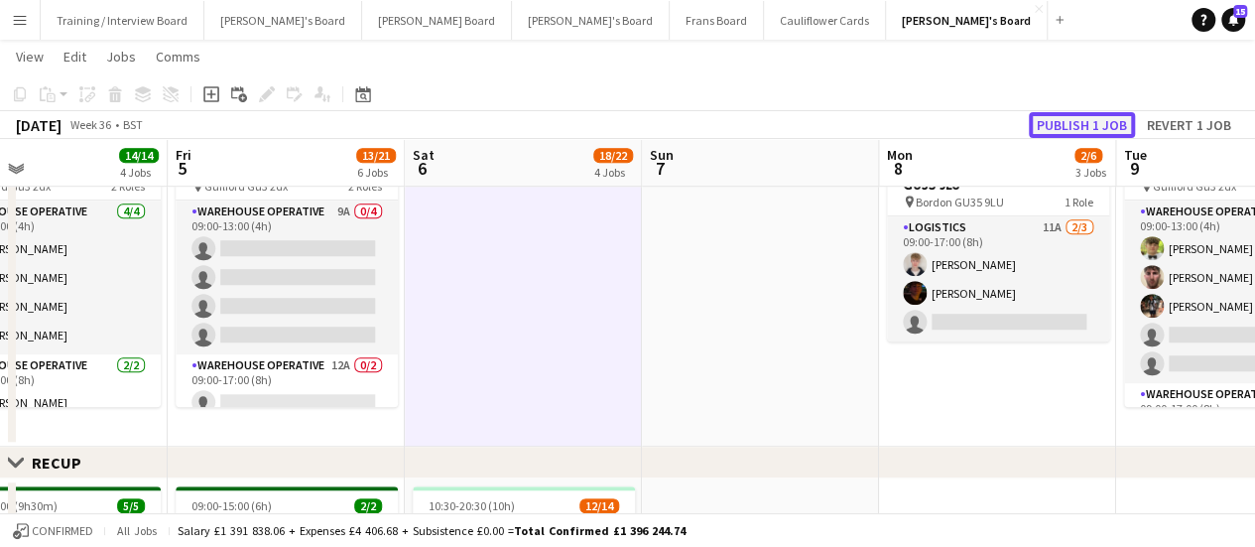
click at [1070, 124] on button "Publish 1 job" at bounding box center [1082, 125] width 106 height 26
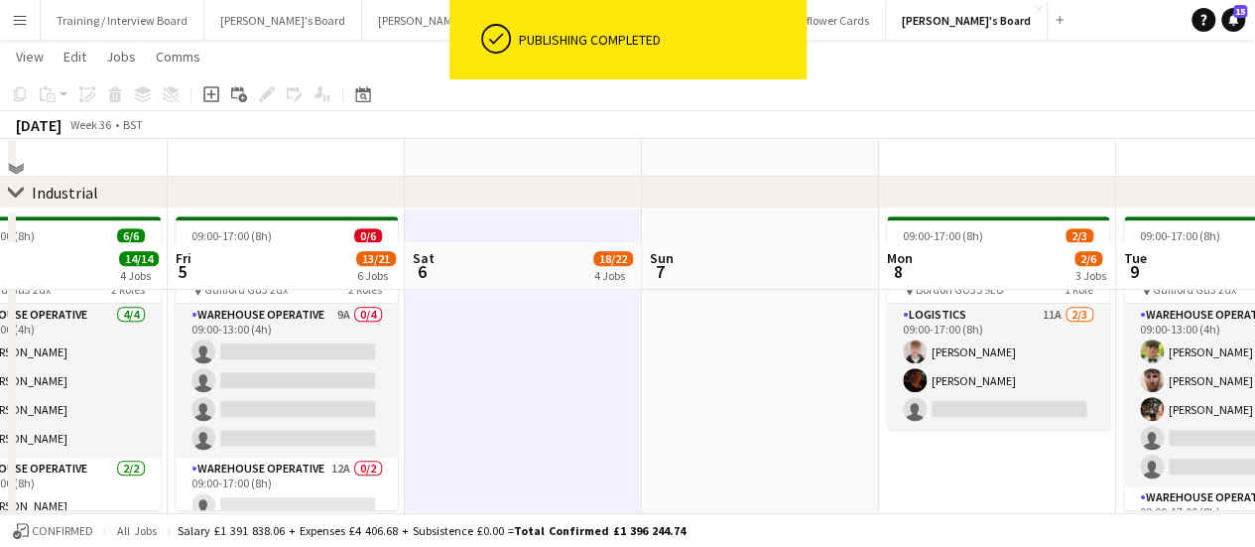
scroll to position [519, 0]
